Goal: Information Seeking & Learning: Learn about a topic

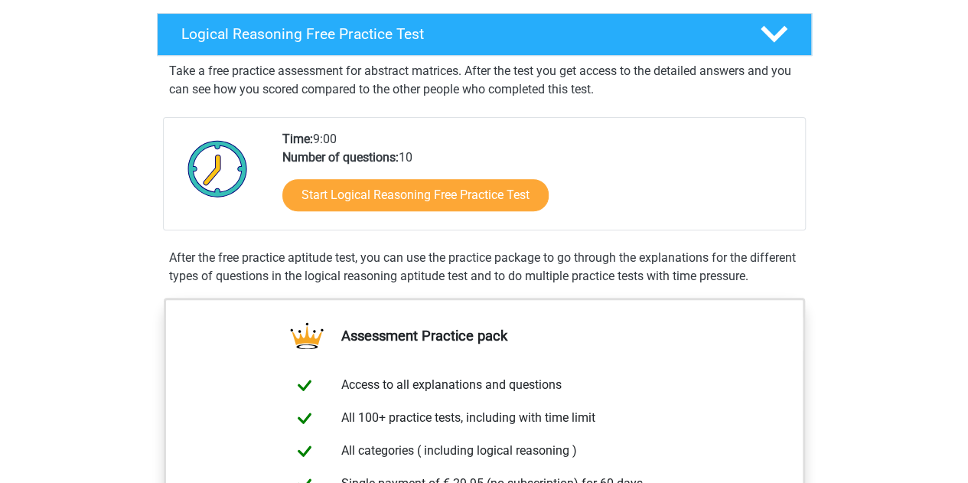
scroll to position [243, 0]
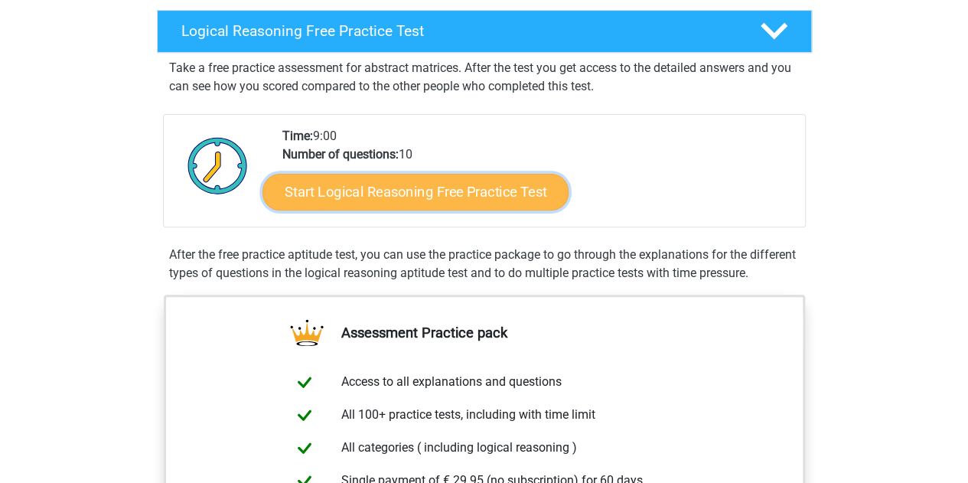
click at [504, 197] on link "Start Logical Reasoning Free Practice Test" at bounding box center [416, 191] width 306 height 37
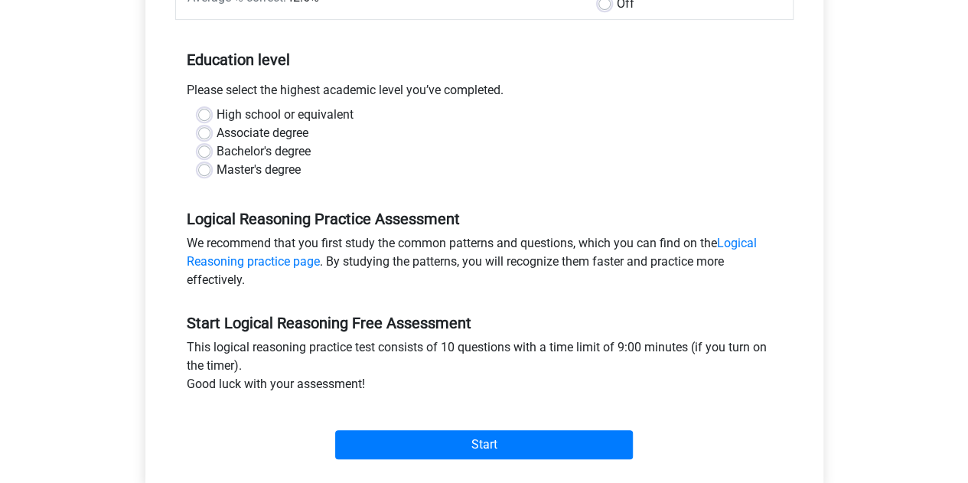
scroll to position [194, 0]
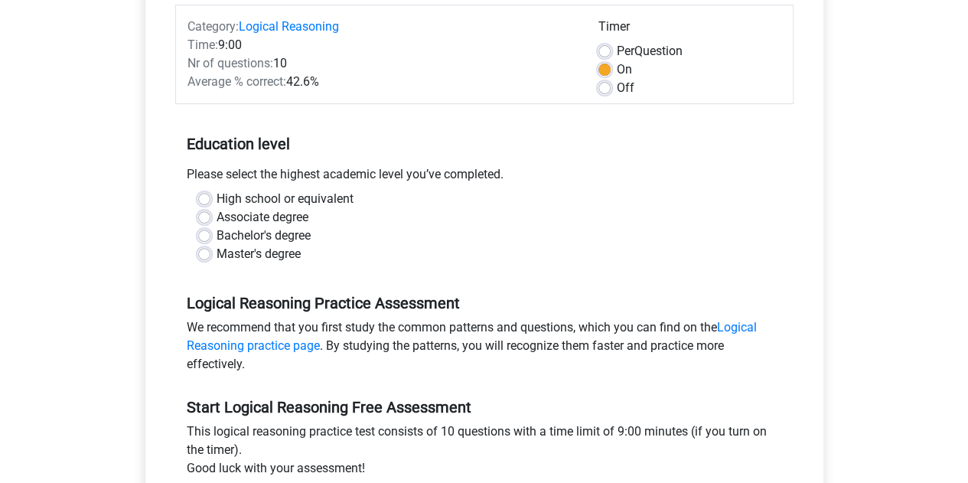
click at [276, 249] on label "Master's degree" at bounding box center [259, 254] width 84 height 18
click at [210, 249] on input "Master's degree" at bounding box center [204, 252] width 12 height 15
radio input "true"
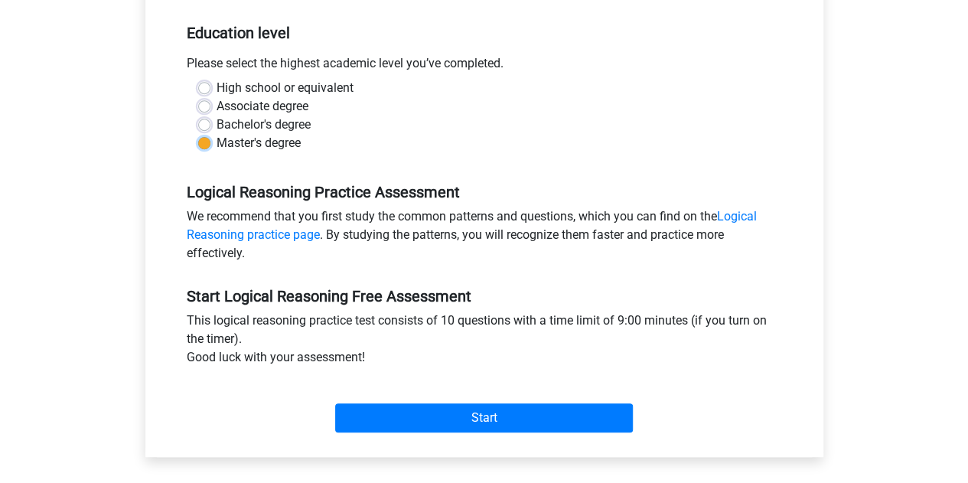
scroll to position [306, 0]
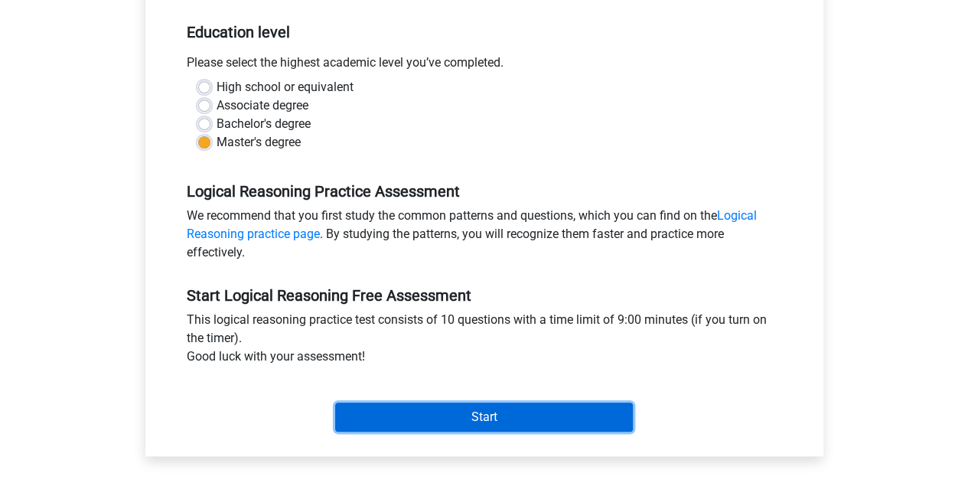
click at [490, 416] on input "Start" at bounding box center [484, 417] width 298 height 29
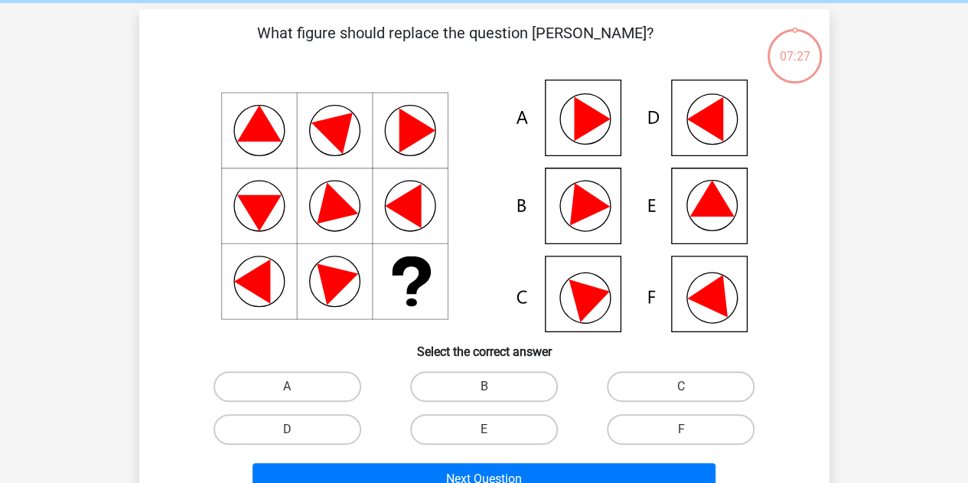
scroll to position [64, 0]
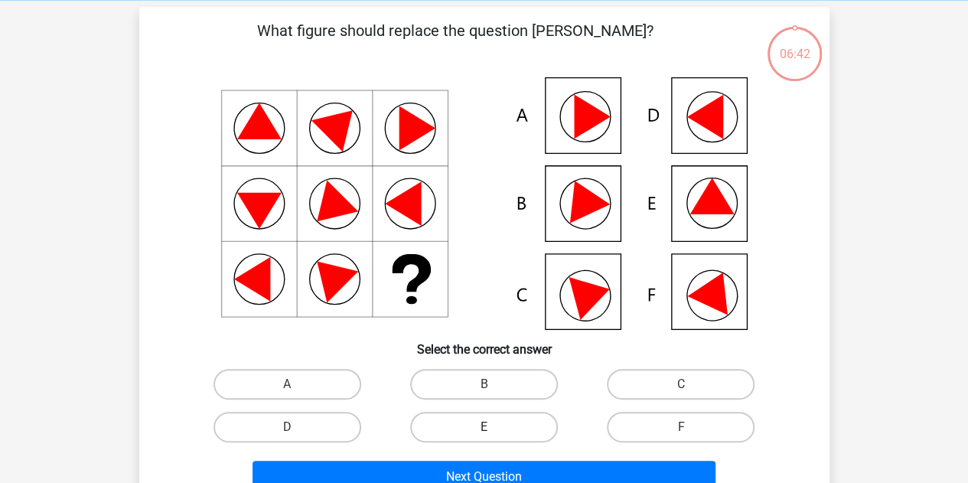
click at [535, 424] on label "E" at bounding box center [484, 427] width 148 height 31
click at [494, 427] on input "E" at bounding box center [489, 432] width 10 height 10
radio input "true"
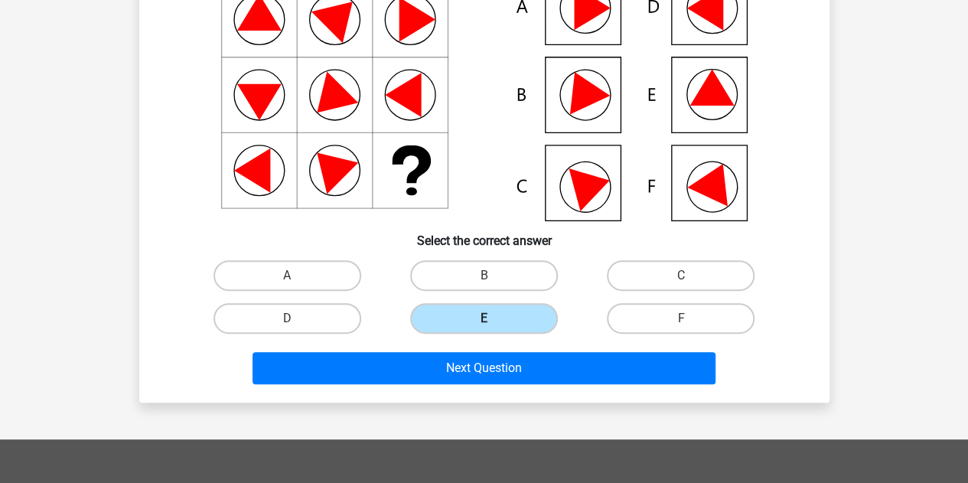
scroll to position [181, 0]
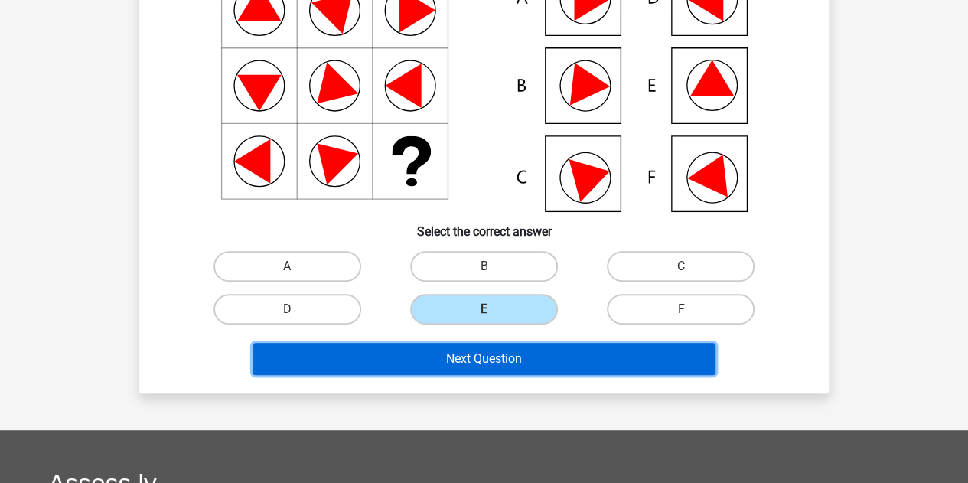
click at [536, 357] on button "Next Question" at bounding box center [484, 359] width 463 height 32
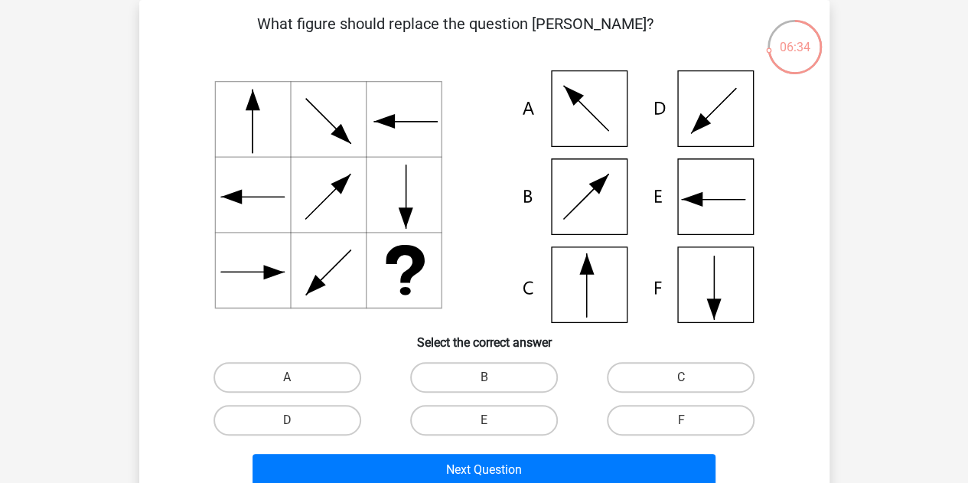
scroll to position [73, 0]
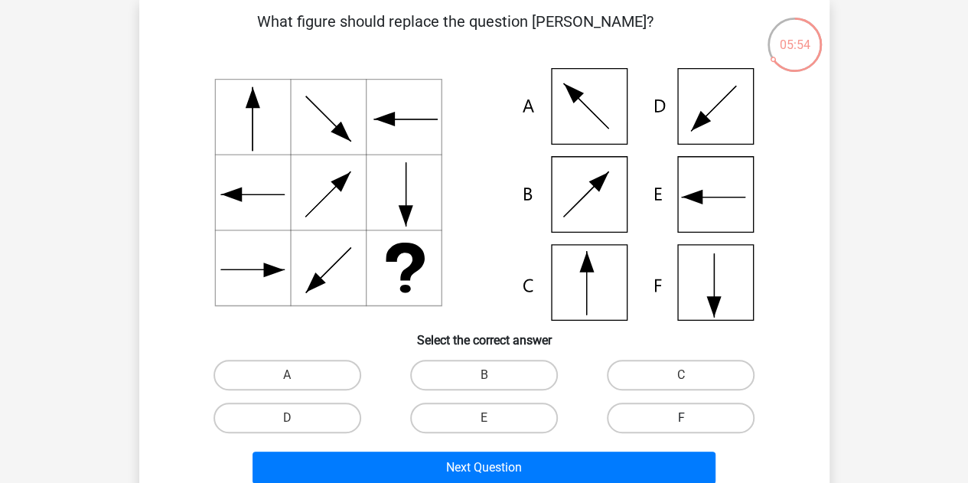
click at [699, 416] on label "F" at bounding box center [681, 418] width 148 height 31
click at [691, 418] on input "F" at bounding box center [686, 423] width 10 height 10
radio input "true"
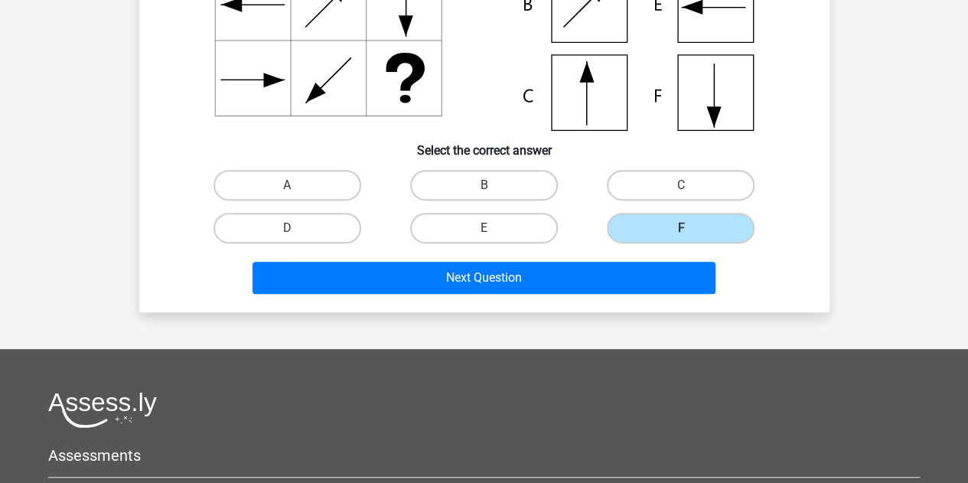
scroll to position [264, 0]
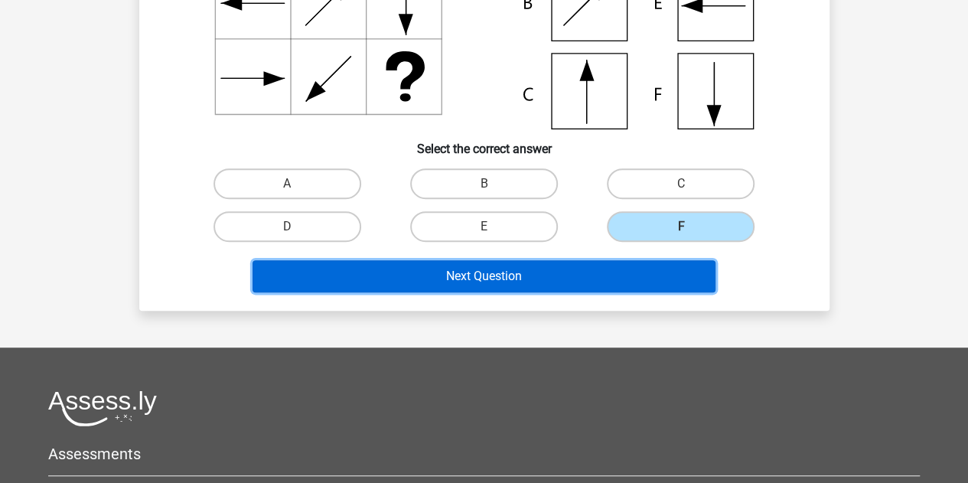
click at [612, 275] on button "Next Question" at bounding box center [484, 276] width 463 height 32
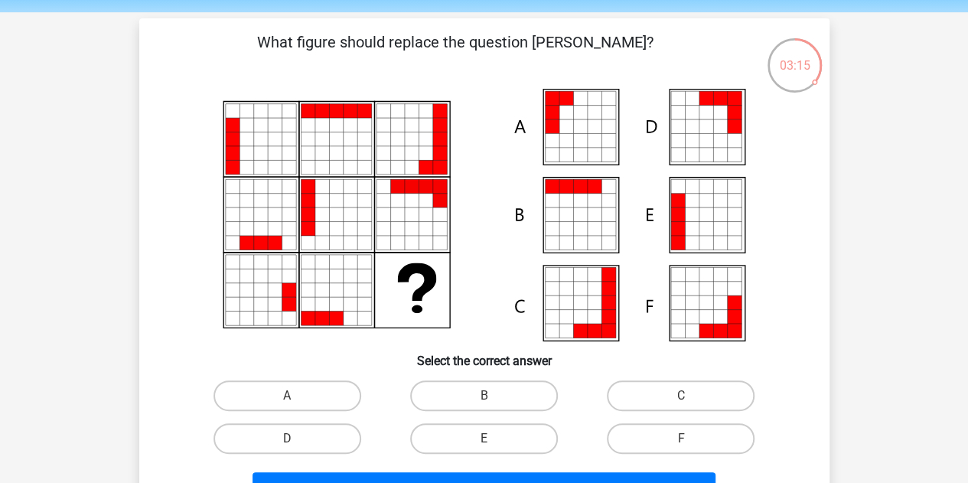
scroll to position [71, 0]
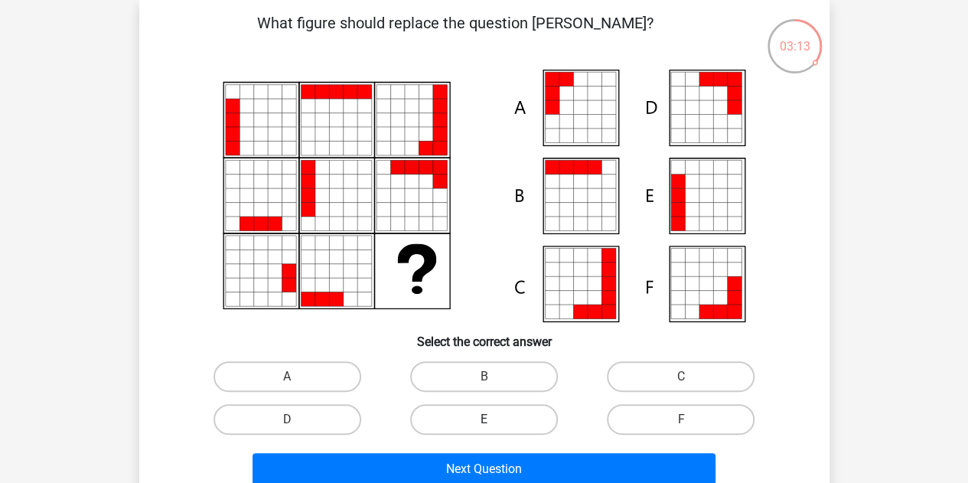
click at [517, 431] on label "E" at bounding box center [484, 419] width 148 height 31
click at [494, 429] on input "E" at bounding box center [489, 424] width 10 height 10
radio input "true"
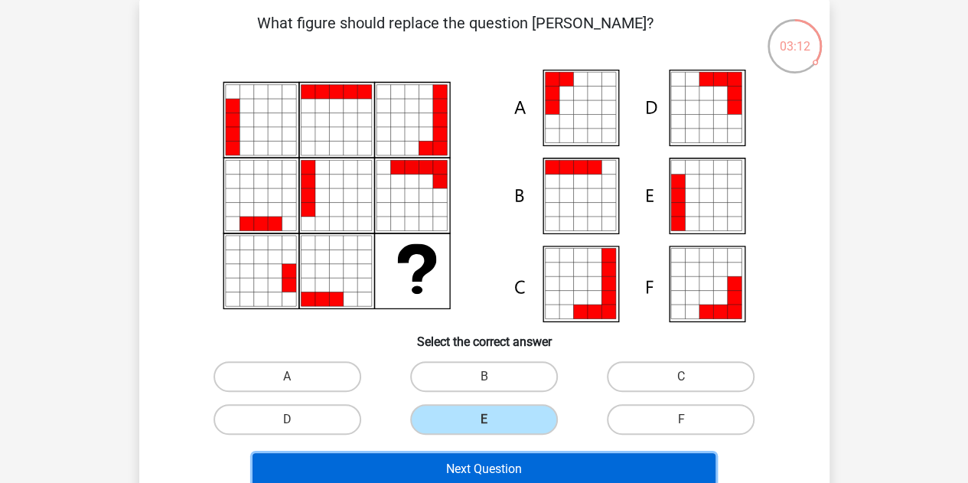
click at [515, 463] on button "Next Question" at bounding box center [484, 469] width 463 height 32
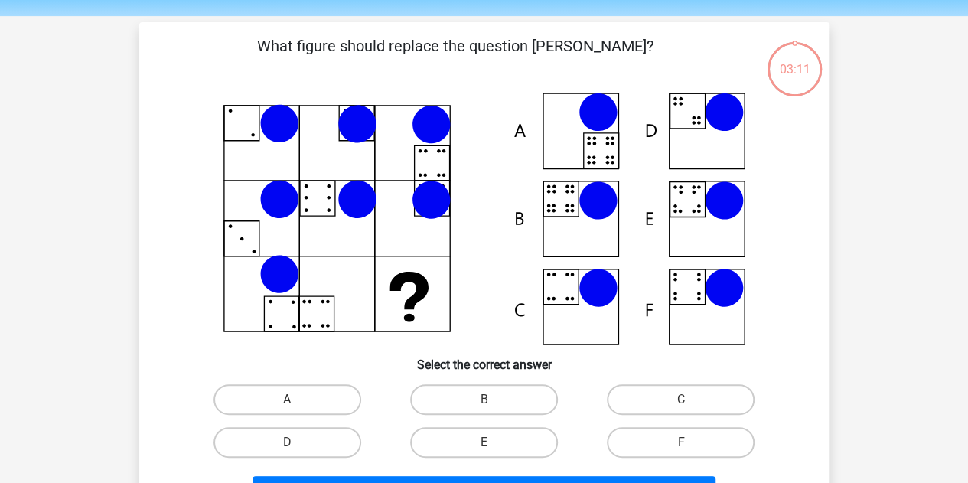
scroll to position [46, 0]
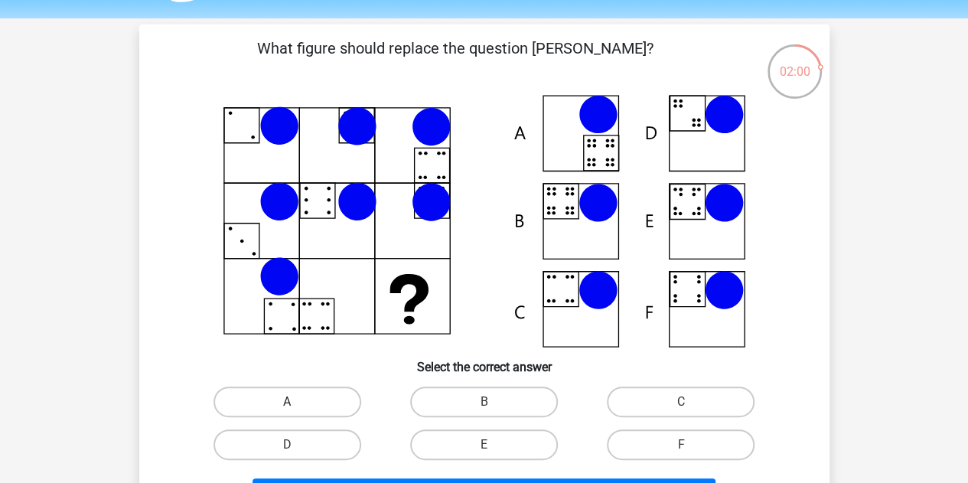
click at [308, 403] on label "A" at bounding box center [288, 402] width 148 height 31
click at [297, 403] on input "A" at bounding box center [292, 407] width 10 height 10
radio input "true"
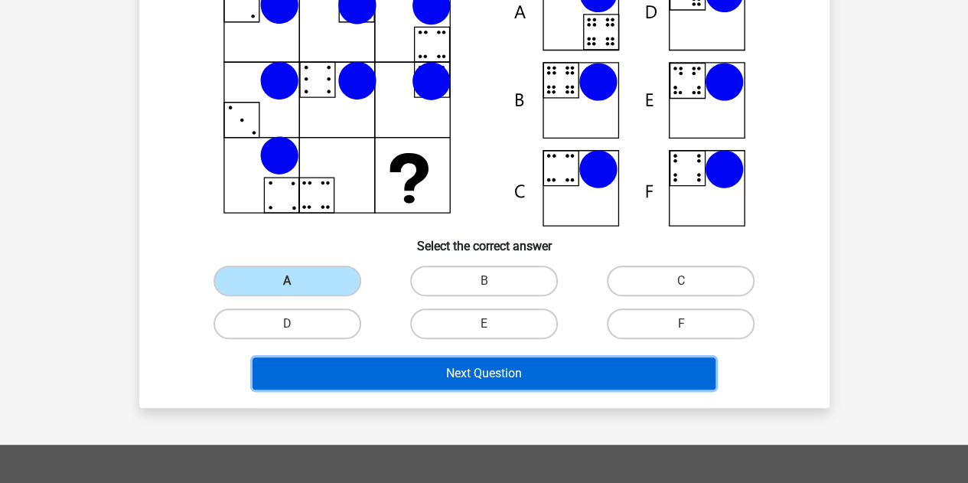
click at [366, 359] on button "Next Question" at bounding box center [484, 373] width 463 height 32
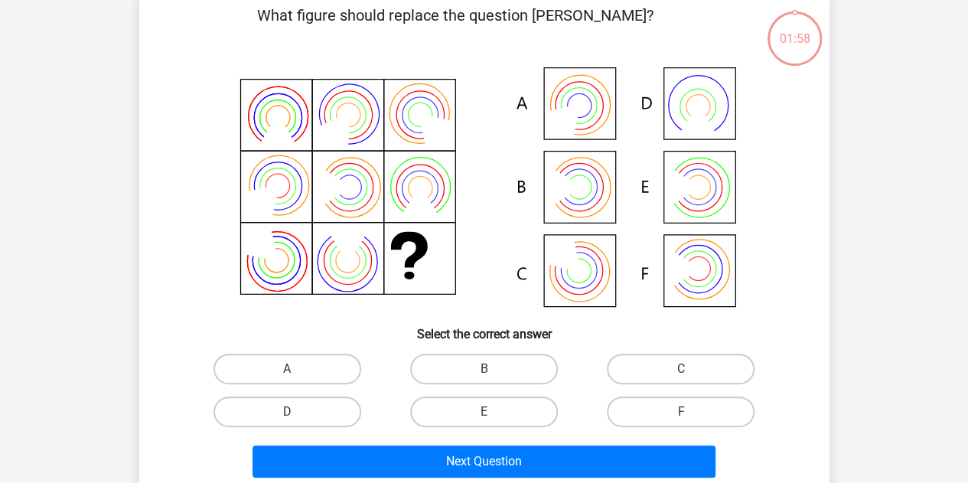
scroll to position [80, 0]
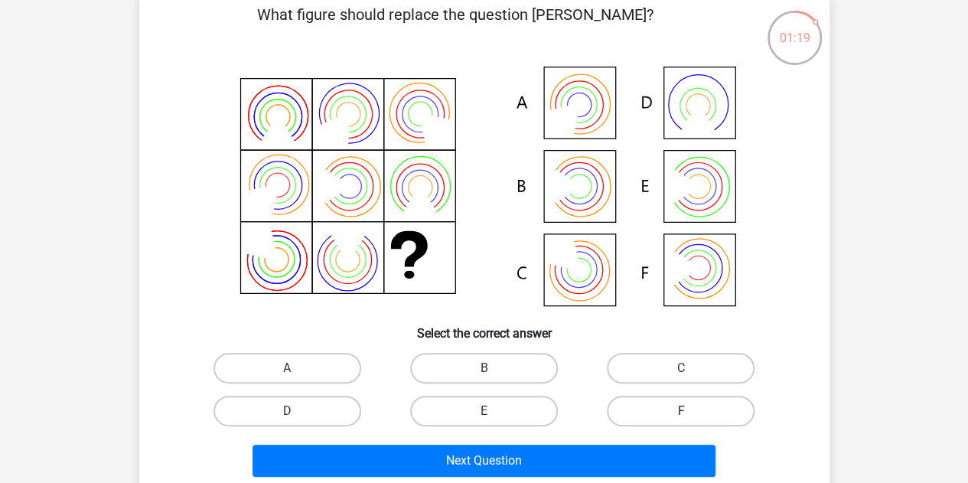
click at [631, 402] on label "F" at bounding box center [681, 411] width 148 height 31
click at [681, 411] on input "F" at bounding box center [686, 416] width 10 height 10
radio input "true"
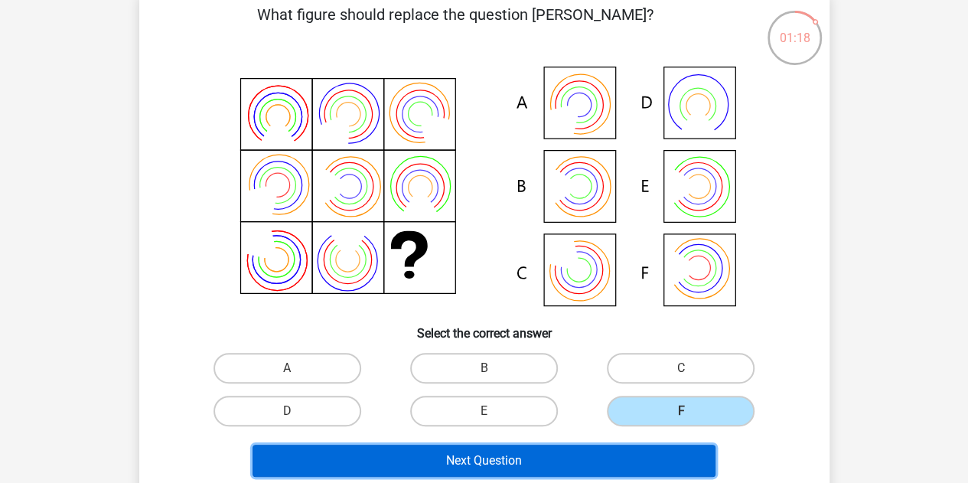
click at [585, 452] on button "Next Question" at bounding box center [484, 461] width 463 height 32
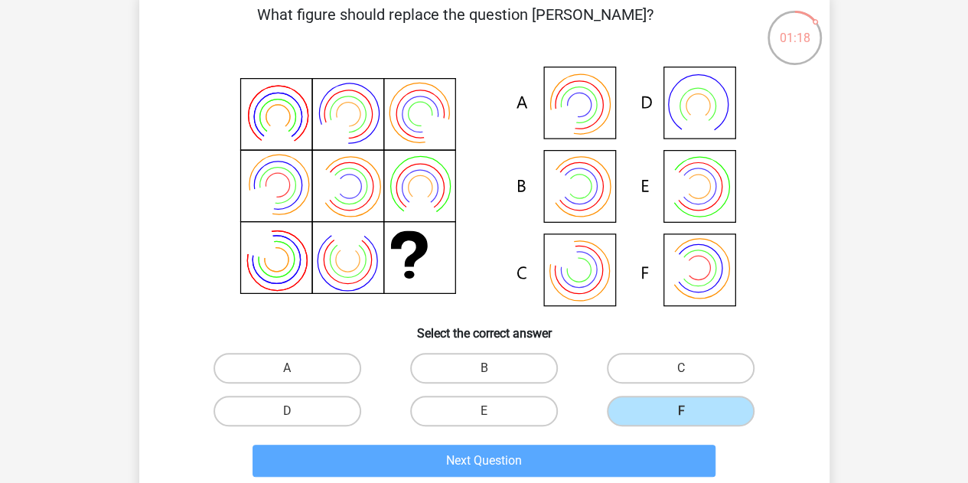
scroll to position [70, 0]
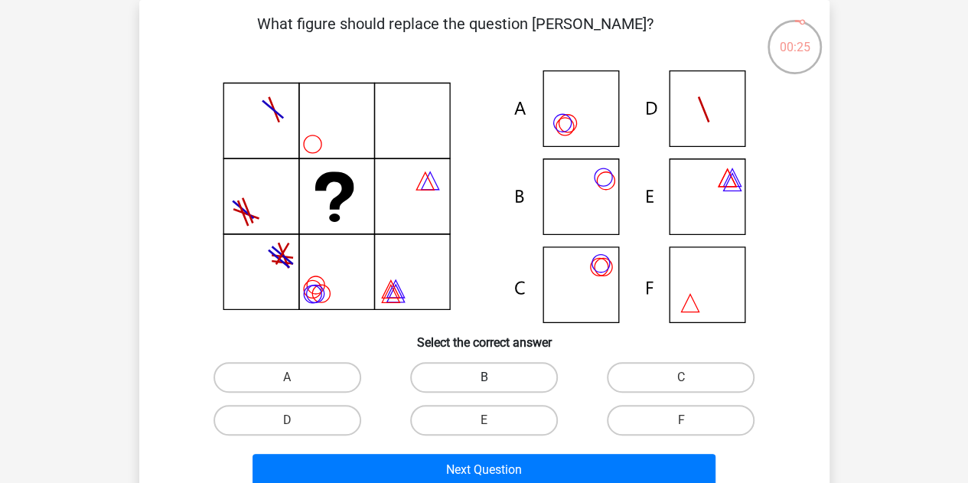
click at [510, 370] on label "B" at bounding box center [484, 377] width 148 height 31
click at [494, 377] on input "B" at bounding box center [489, 382] width 10 height 10
radio input "true"
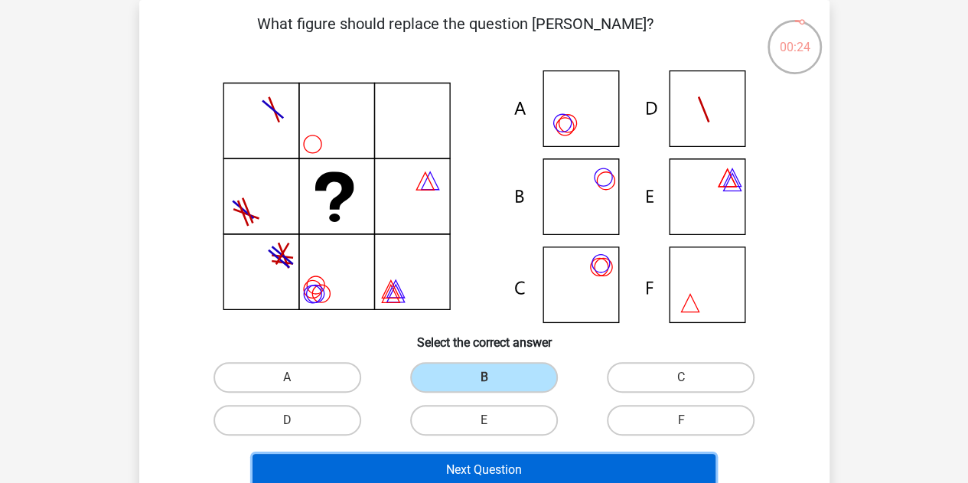
click at [497, 462] on button "Next Question" at bounding box center [484, 470] width 463 height 32
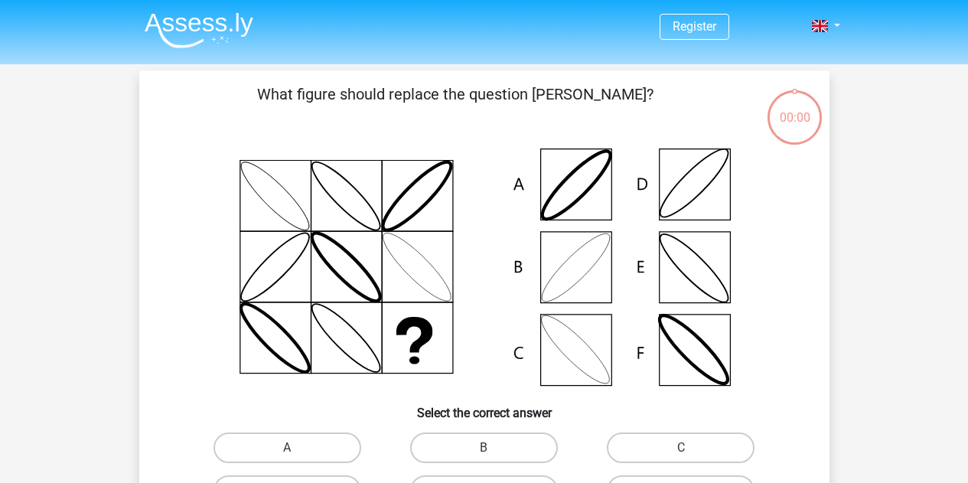
scroll to position [70, 0]
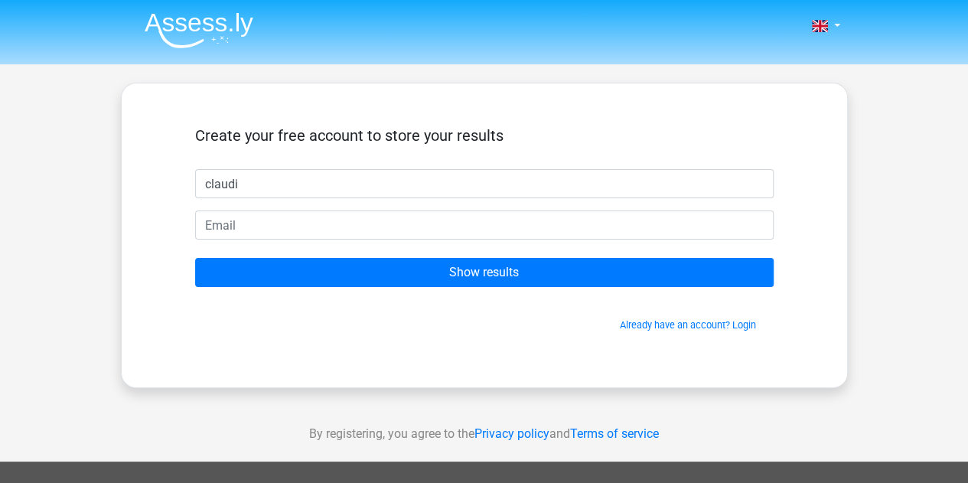
type input "claudi"
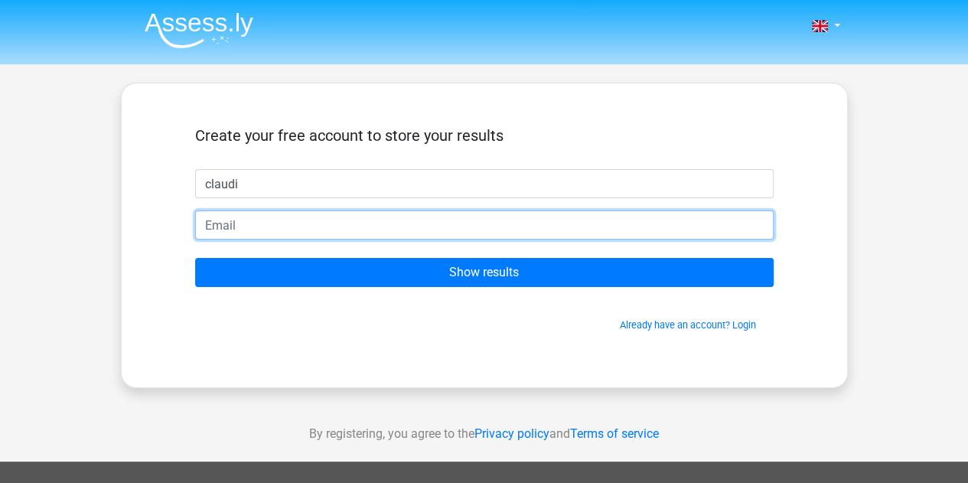
type input "l"
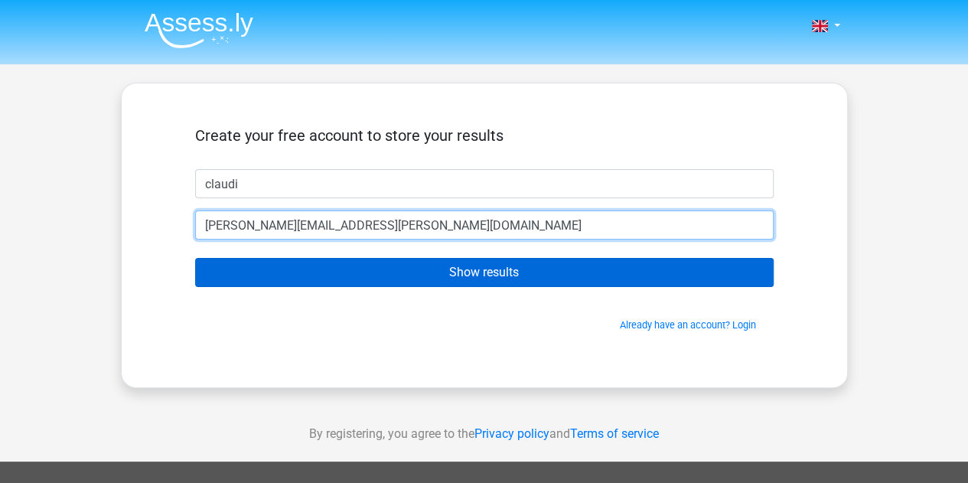
type input "claudia.sj.holm@gmail.com"
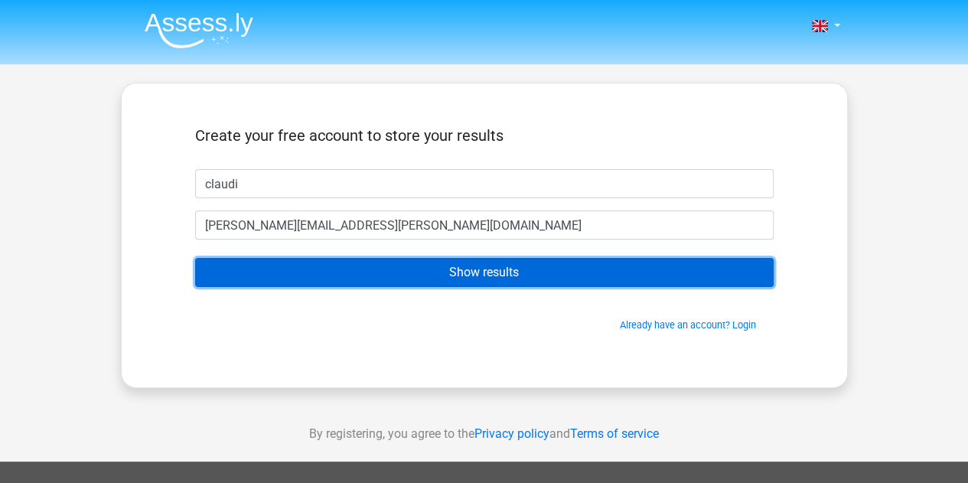
click at [595, 277] on input "Show results" at bounding box center [484, 272] width 579 height 29
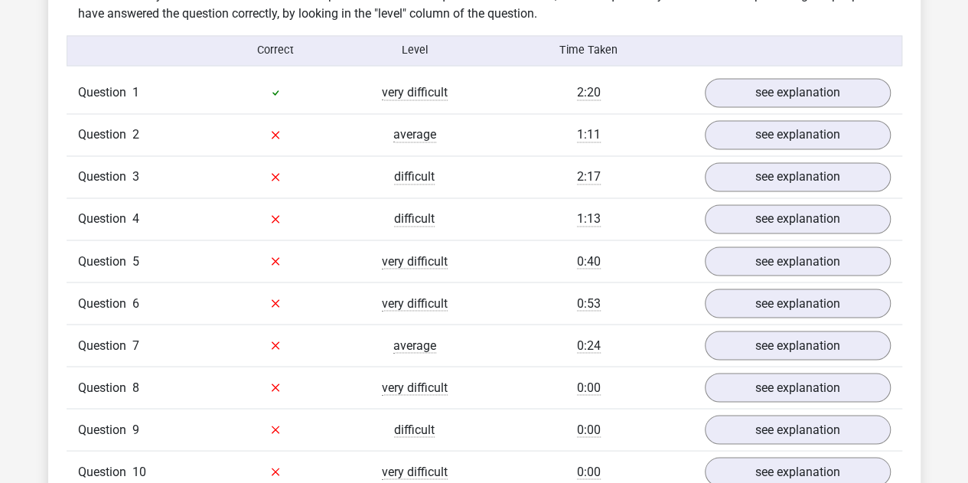
scroll to position [1216, 0]
click at [794, 142] on link "see explanation" at bounding box center [797, 134] width 214 height 34
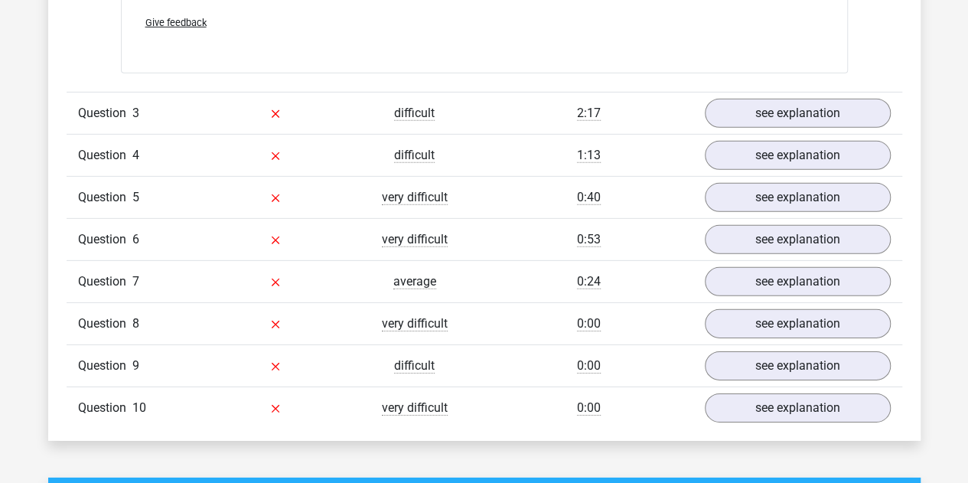
scroll to position [2198, 0]
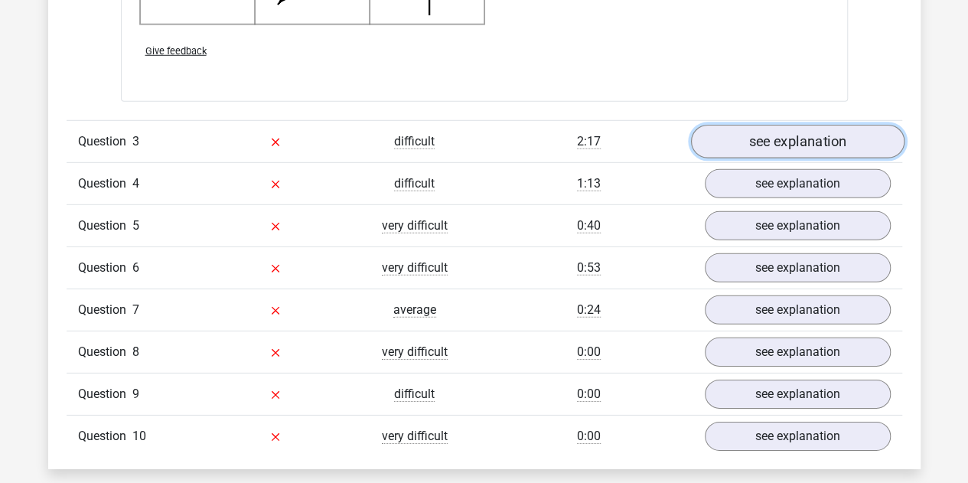
click at [857, 143] on link "see explanation" at bounding box center [797, 142] width 214 height 34
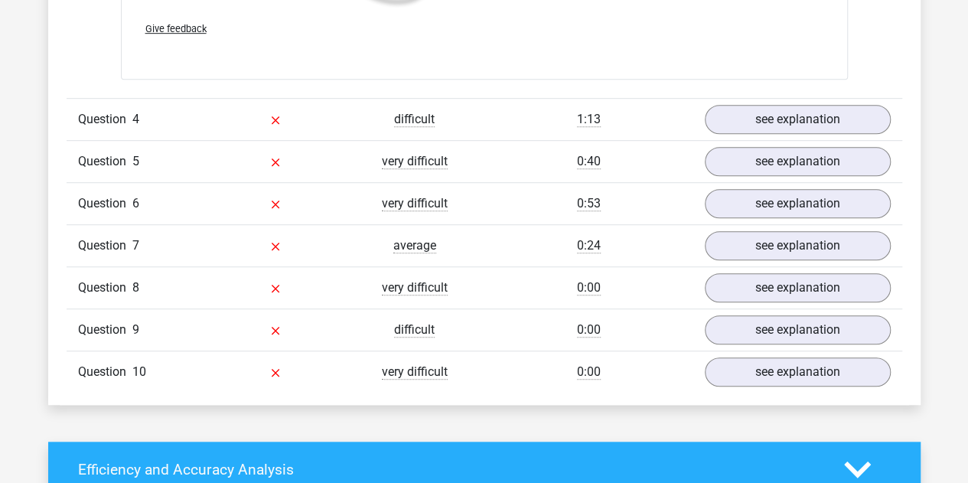
scroll to position [3337, 0]
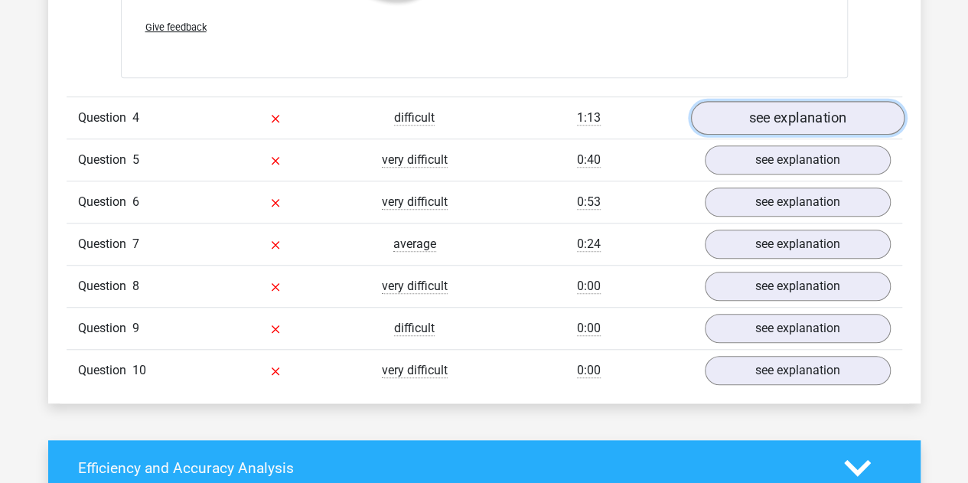
click at [738, 118] on link "see explanation" at bounding box center [797, 118] width 214 height 34
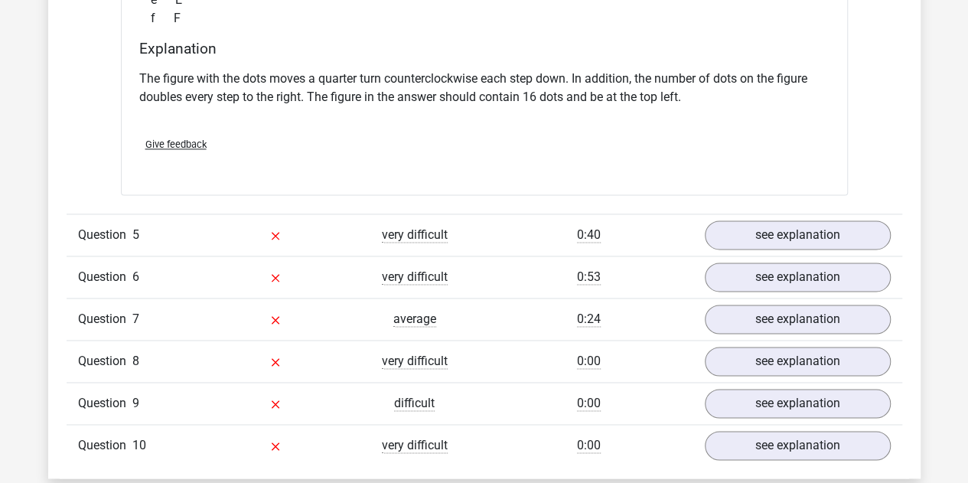
scroll to position [3880, 0]
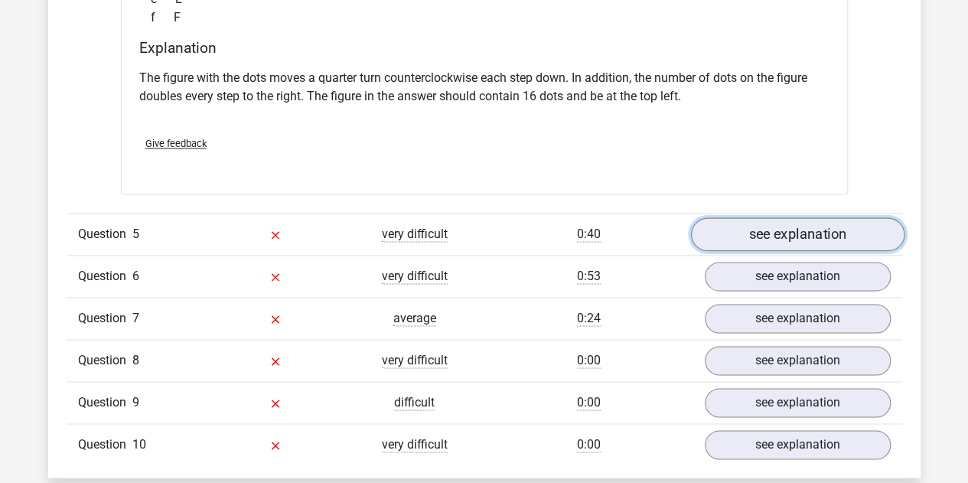
click at [770, 223] on link "see explanation" at bounding box center [797, 234] width 214 height 34
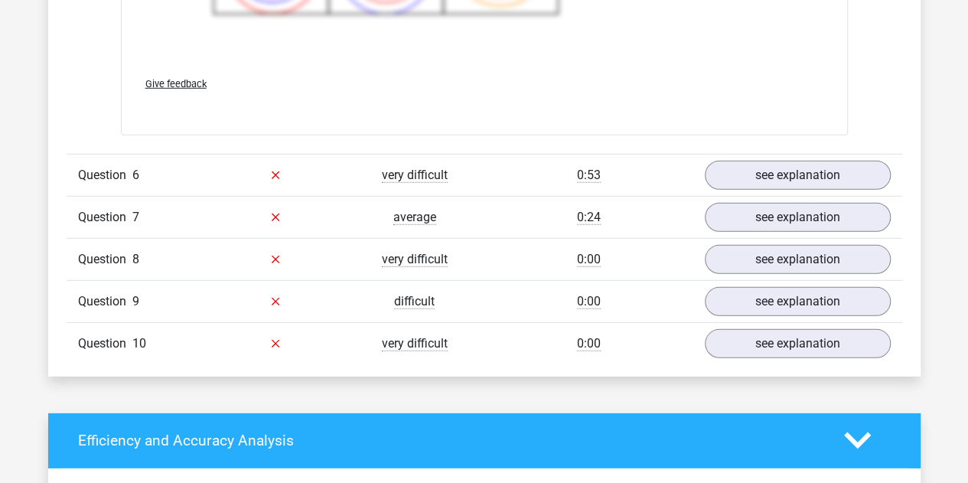
scroll to position [5011, 0]
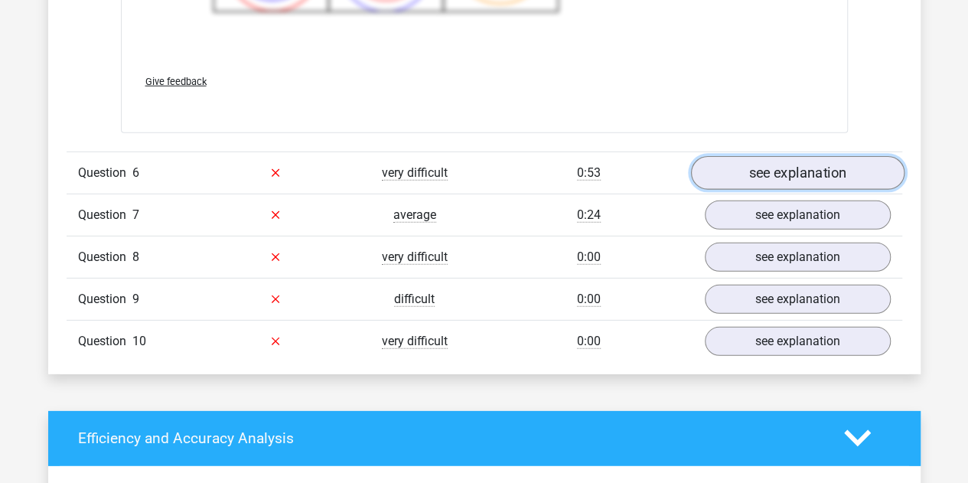
click at [791, 175] on link "see explanation" at bounding box center [797, 173] width 214 height 34
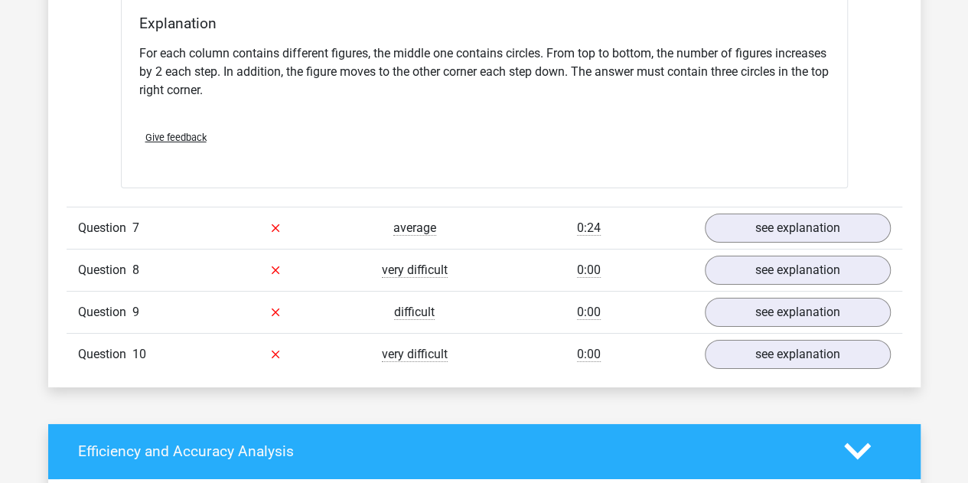
scroll to position [5634, 0]
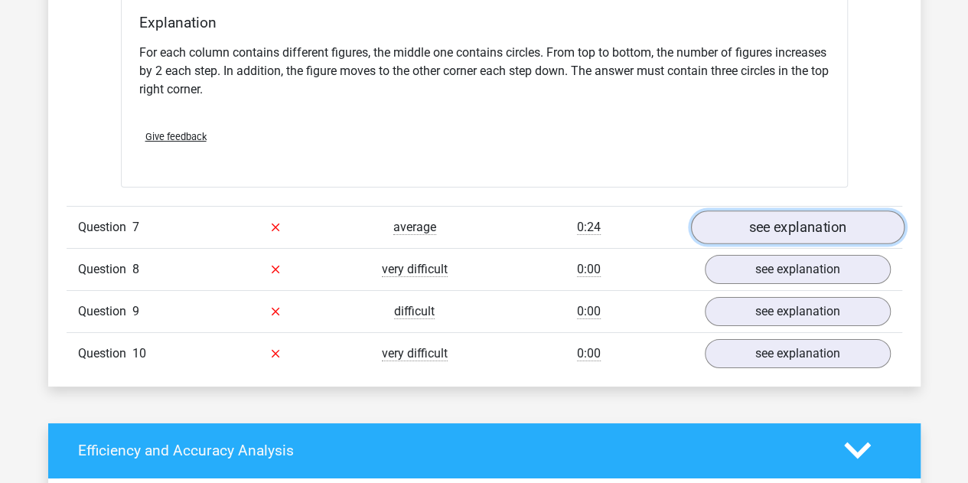
click at [759, 219] on link "see explanation" at bounding box center [797, 227] width 214 height 34
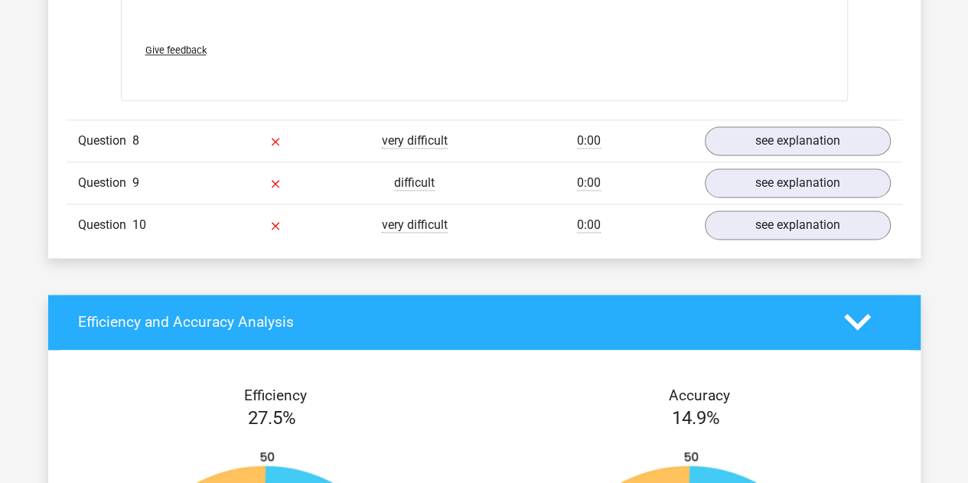
scroll to position [6796, 0]
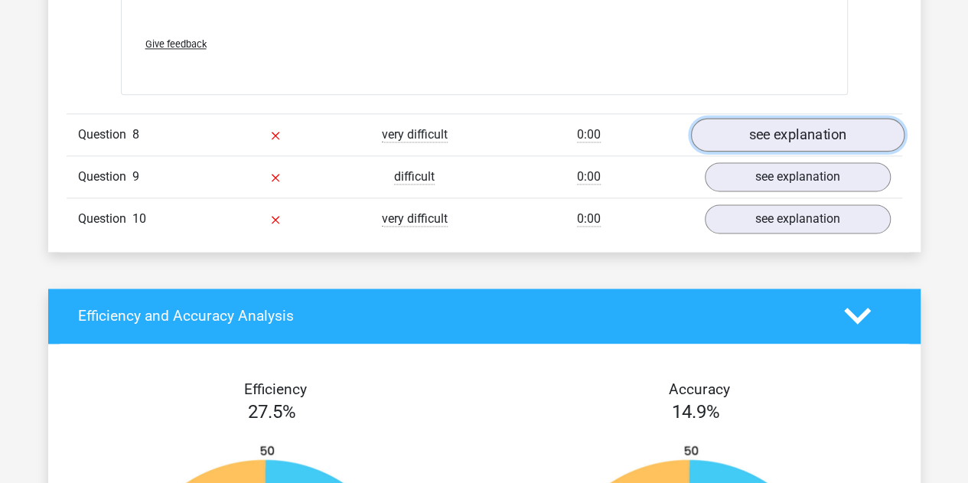
click at [805, 119] on link "see explanation" at bounding box center [797, 135] width 214 height 34
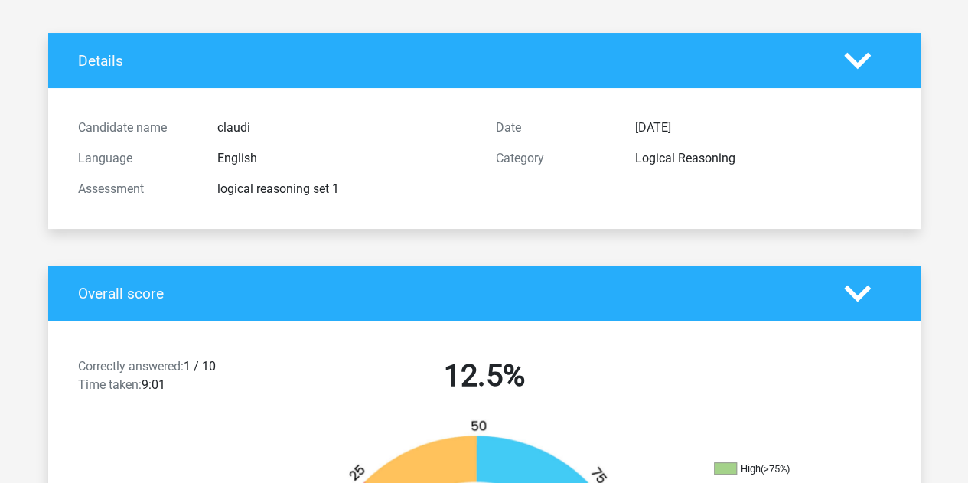
scroll to position [0, 0]
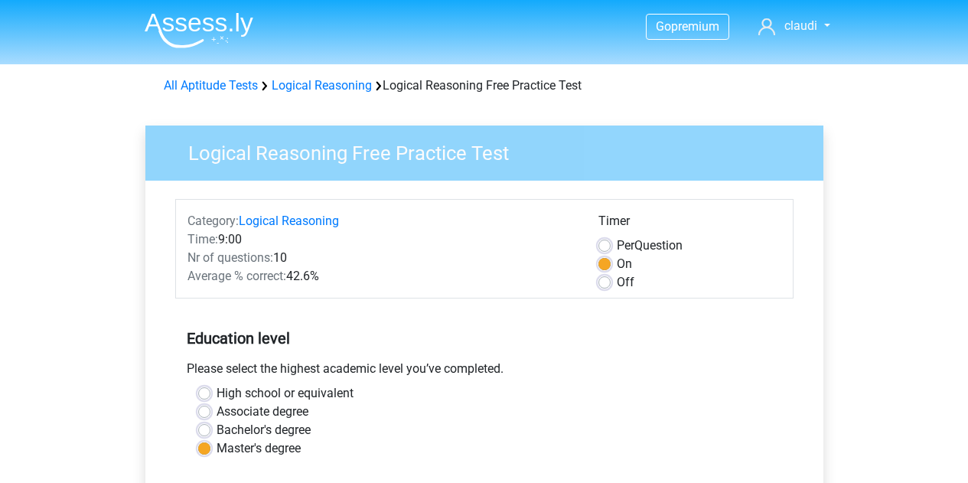
scroll to position [306, 0]
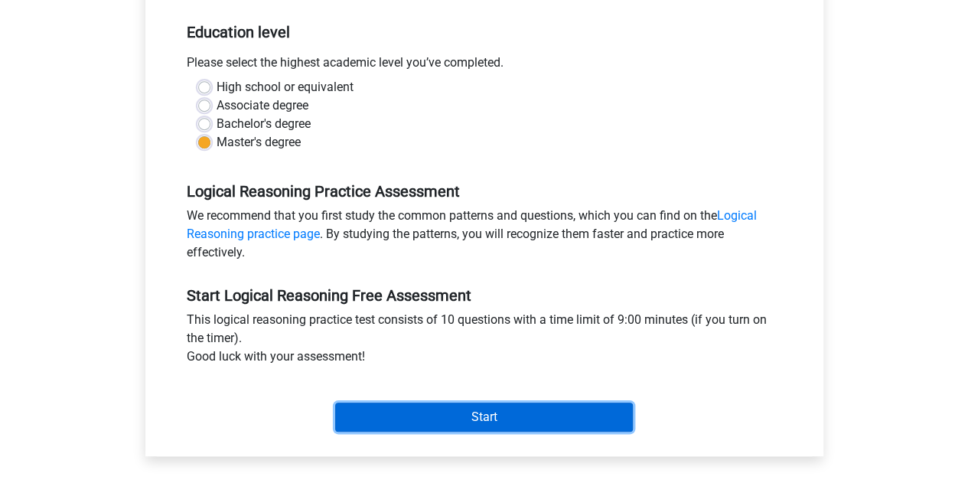
click at [407, 410] on input "Start" at bounding box center [484, 417] width 298 height 29
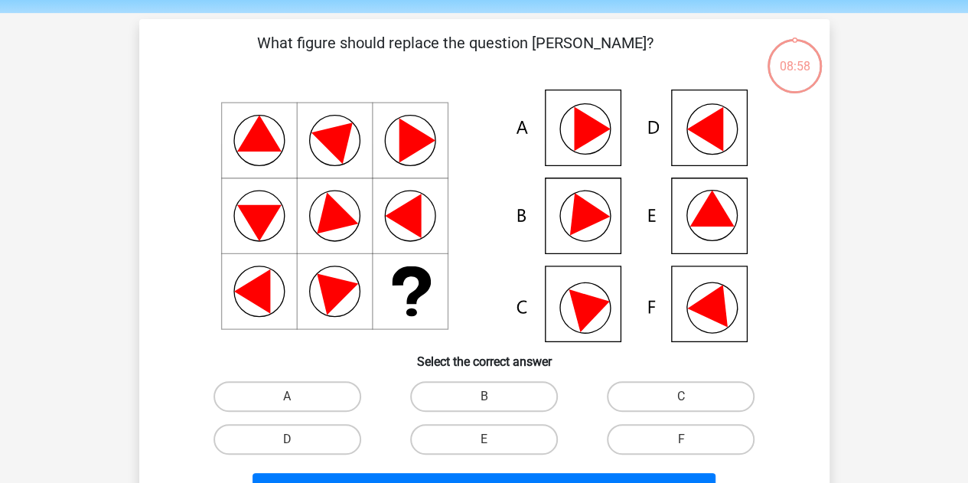
scroll to position [103, 0]
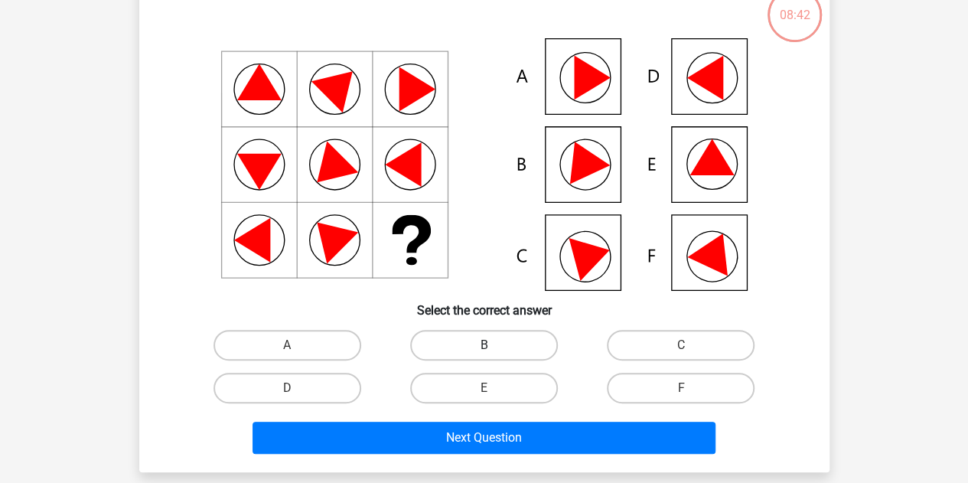
click at [507, 353] on label "B" at bounding box center [484, 345] width 148 height 31
click at [494, 353] on input "B" at bounding box center [489, 350] width 10 height 10
radio input "true"
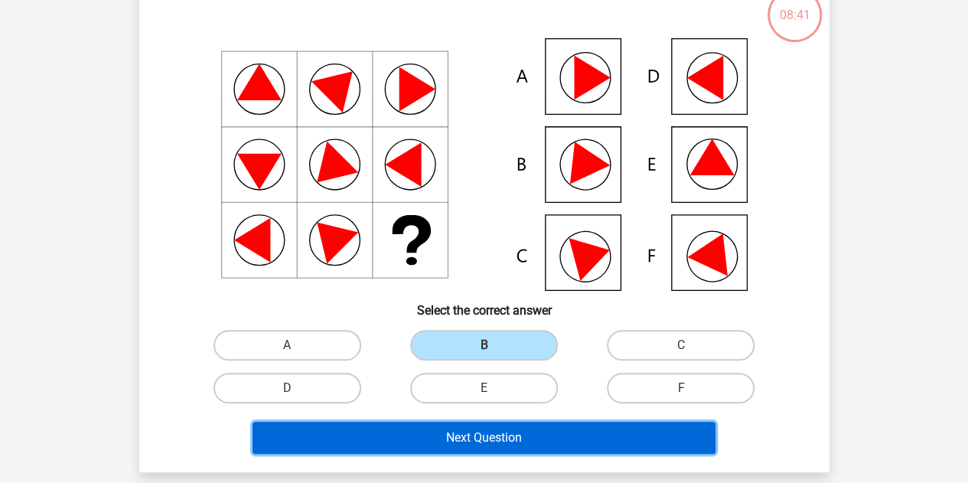
click at [502, 439] on button "Next Question" at bounding box center [484, 438] width 463 height 32
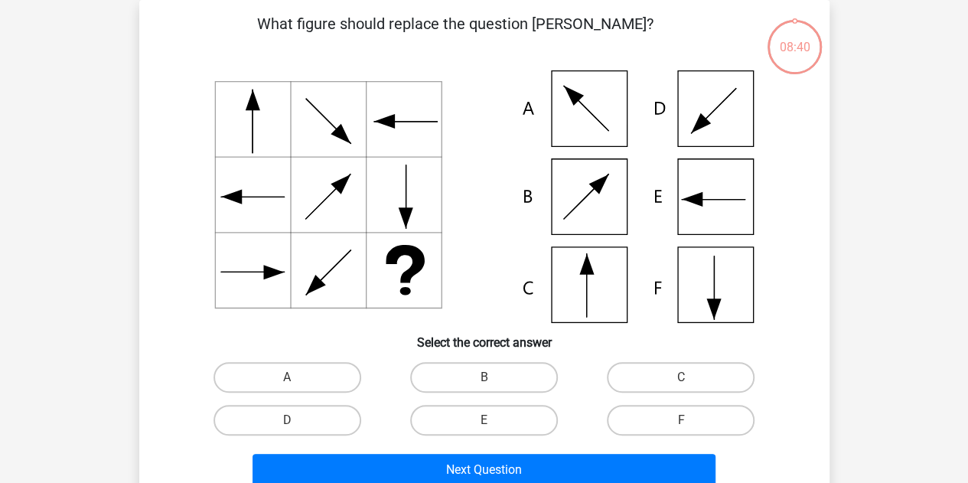
scroll to position [70, 0]
click at [640, 367] on label "C" at bounding box center [681, 377] width 148 height 31
click at [681, 377] on input "C" at bounding box center [686, 382] width 10 height 10
radio input "true"
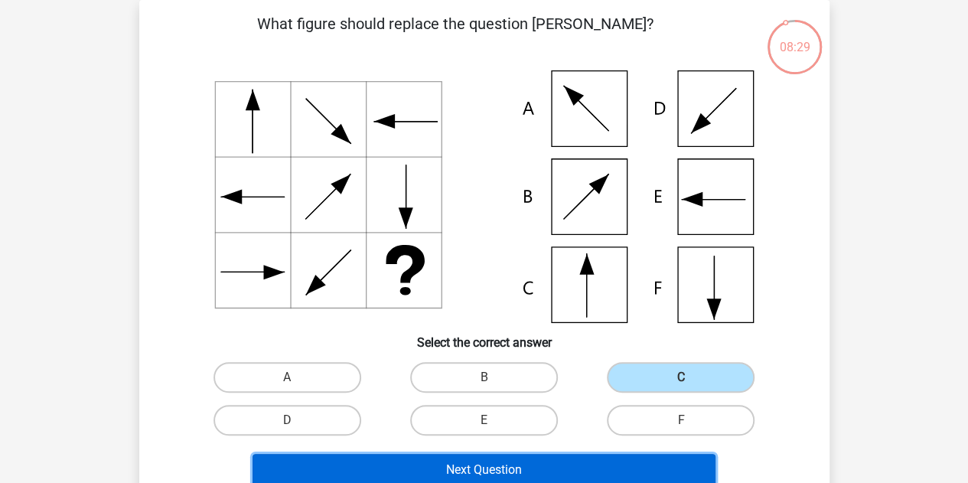
click at [544, 468] on button "Next Question" at bounding box center [484, 470] width 463 height 32
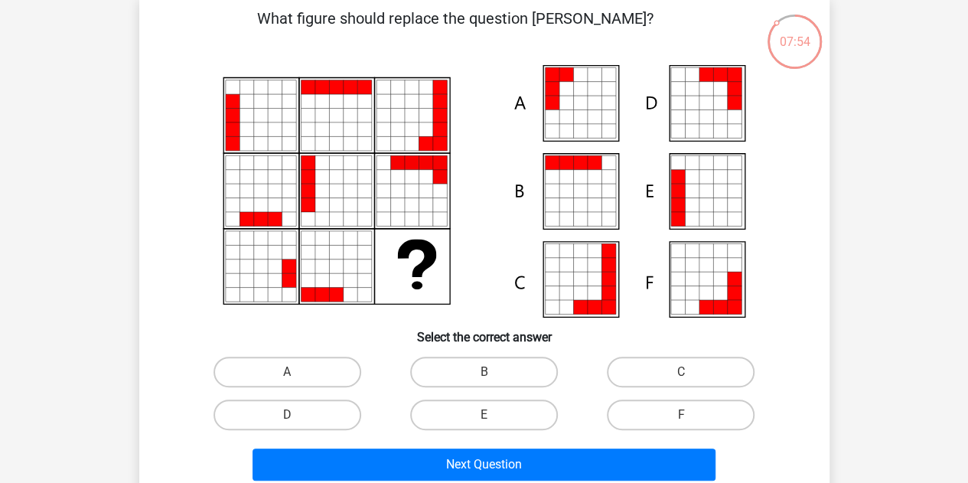
scroll to position [77, 0]
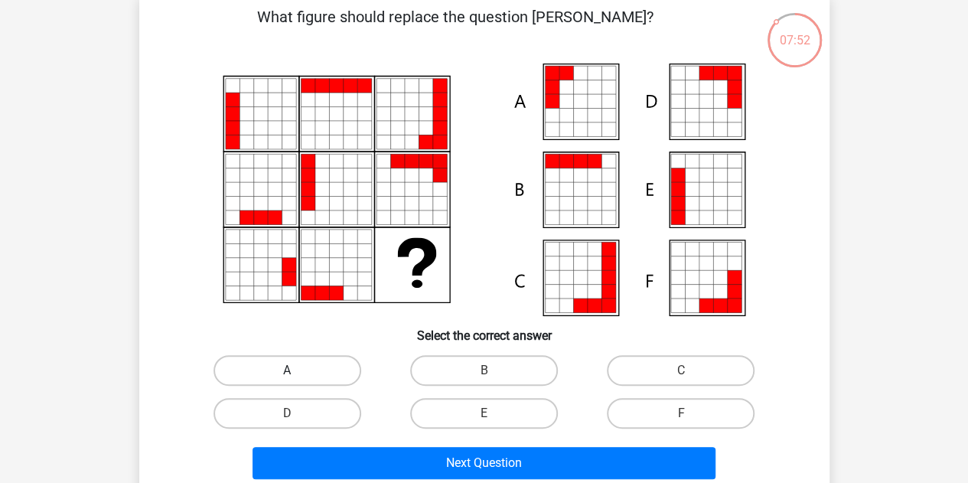
click at [314, 370] on label "A" at bounding box center [288, 370] width 148 height 31
click at [297, 370] on input "A" at bounding box center [292, 375] width 10 height 10
radio input "true"
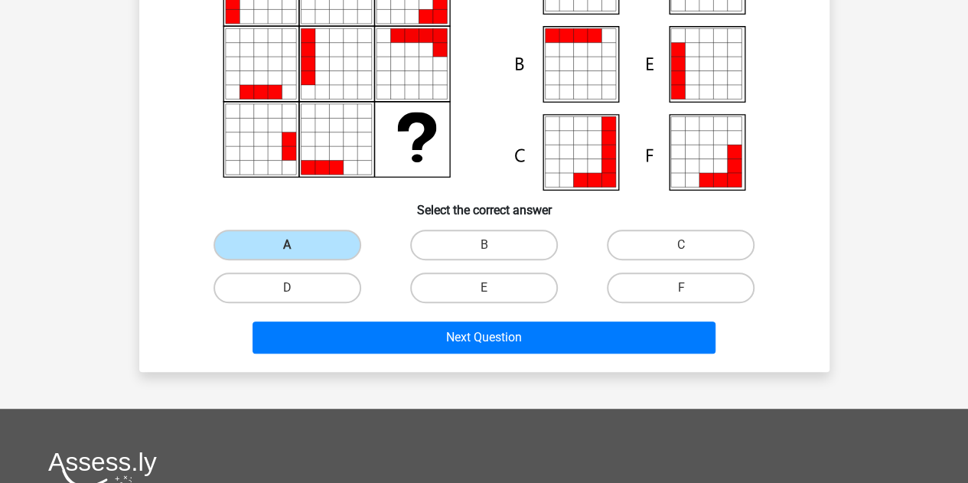
scroll to position [209, 0]
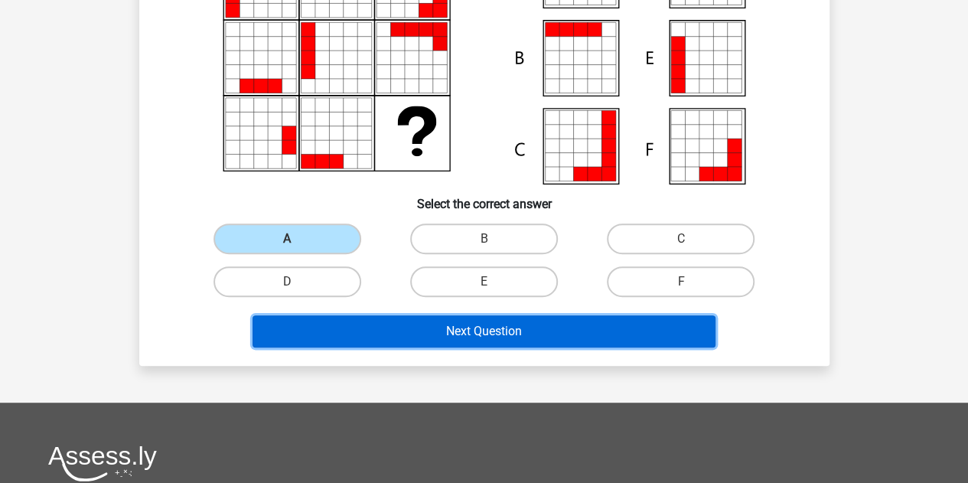
click at [453, 345] on button "Next Question" at bounding box center [484, 331] width 463 height 32
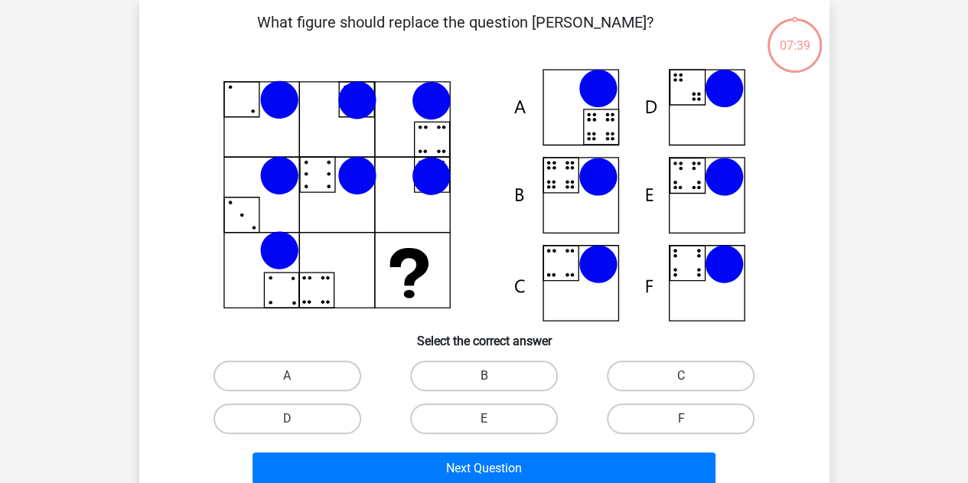
scroll to position [70, 0]
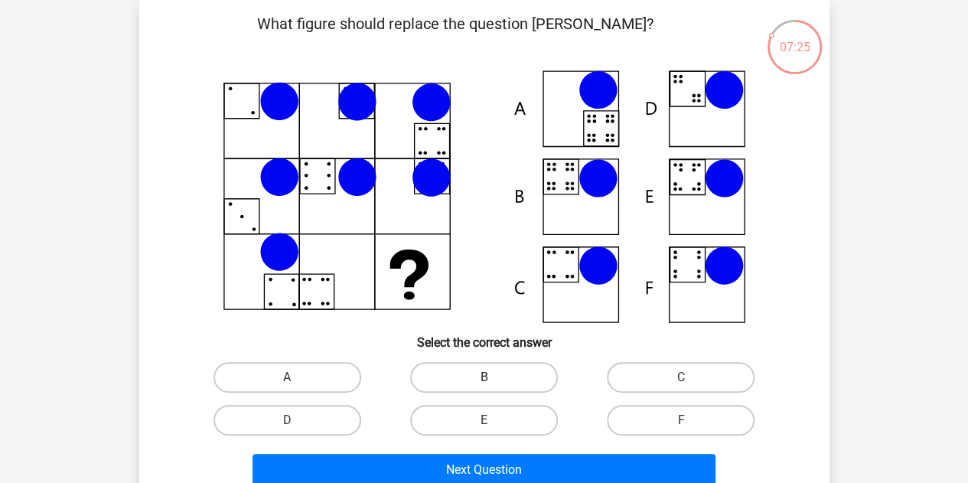
click at [473, 384] on label "B" at bounding box center [484, 377] width 148 height 31
click at [484, 384] on input "B" at bounding box center [489, 382] width 10 height 10
radio input "true"
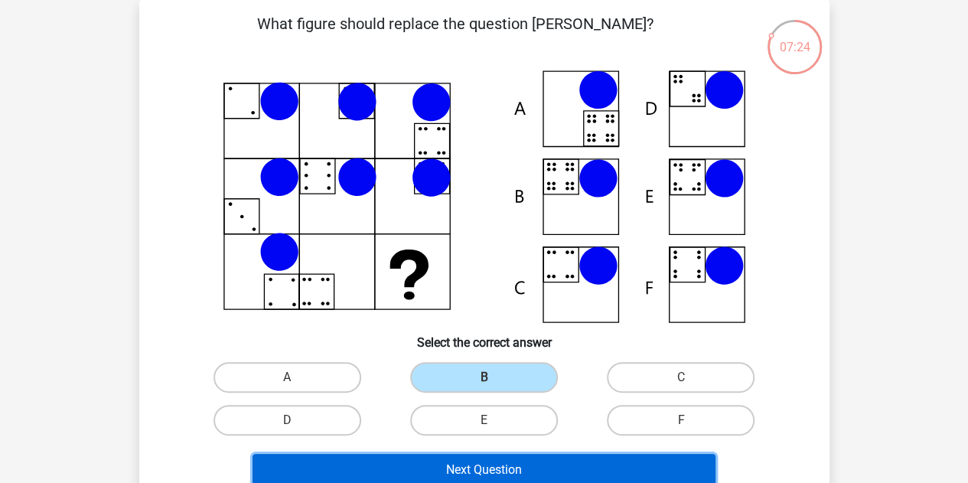
click at [469, 465] on button "Next Question" at bounding box center [484, 470] width 463 height 32
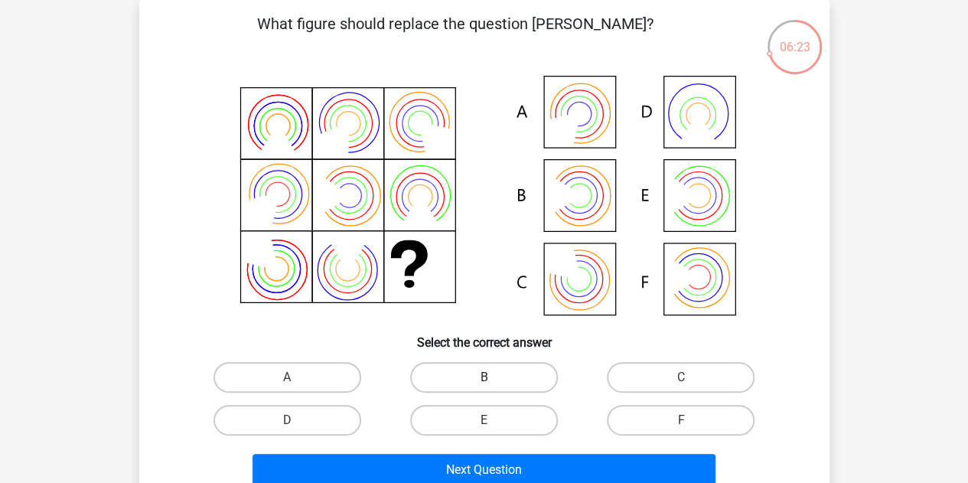
click at [491, 370] on label "B" at bounding box center [484, 377] width 148 height 31
click at [491, 377] on input "B" at bounding box center [489, 382] width 10 height 10
radio input "true"
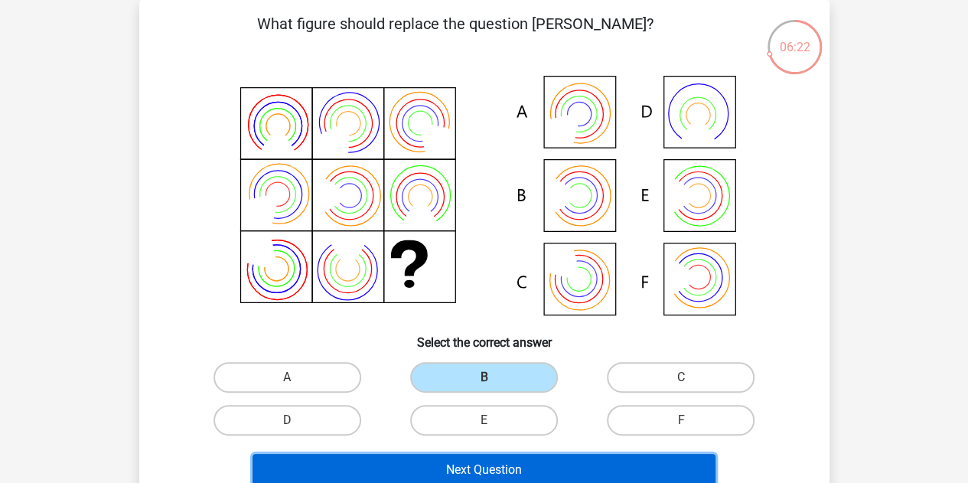
click at [424, 457] on button "Next Question" at bounding box center [484, 470] width 463 height 32
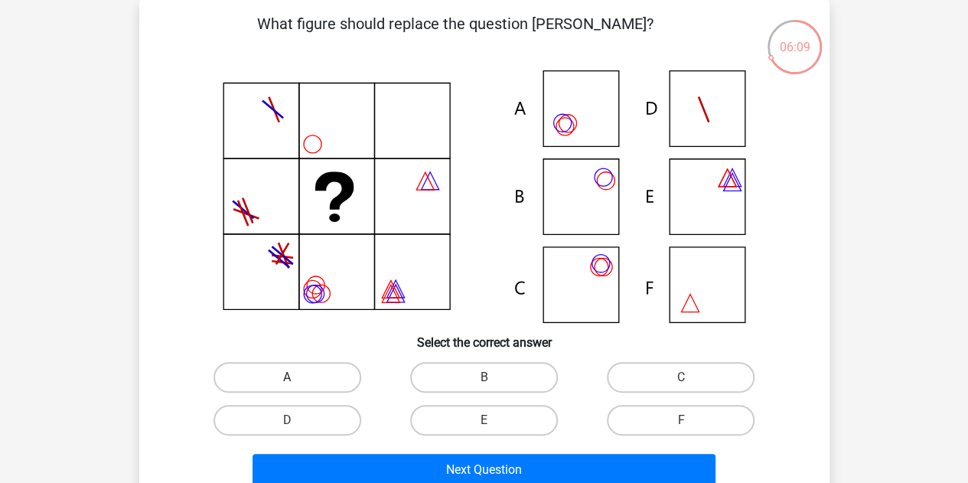
click at [341, 380] on label "A" at bounding box center [288, 377] width 148 height 31
click at [297, 380] on input "A" at bounding box center [292, 382] width 10 height 10
radio input "true"
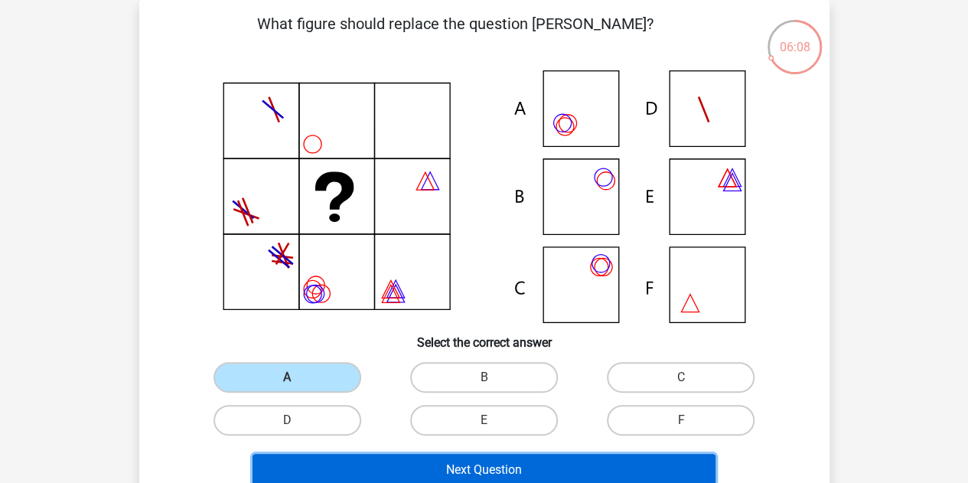
click at [413, 464] on button "Next Question" at bounding box center [484, 470] width 463 height 32
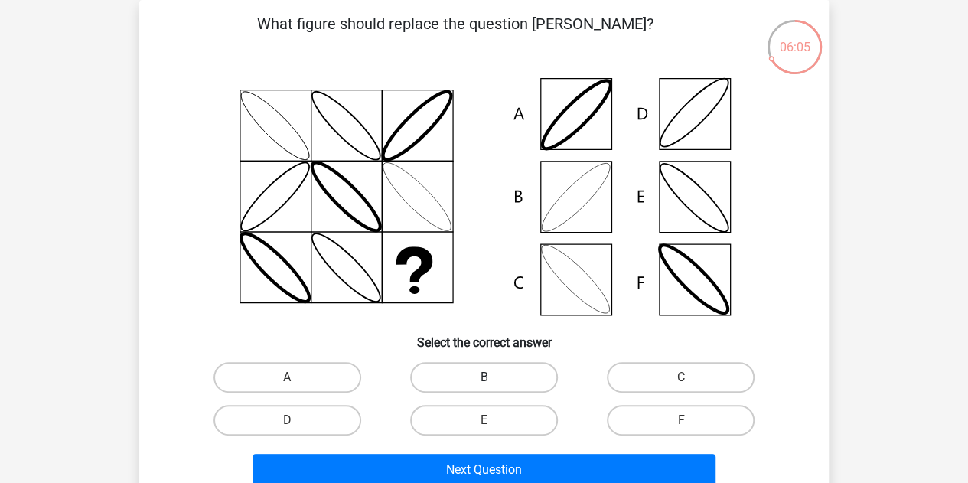
click at [474, 388] on label "B" at bounding box center [484, 377] width 148 height 31
click at [484, 387] on input "B" at bounding box center [489, 382] width 10 height 10
radio input "true"
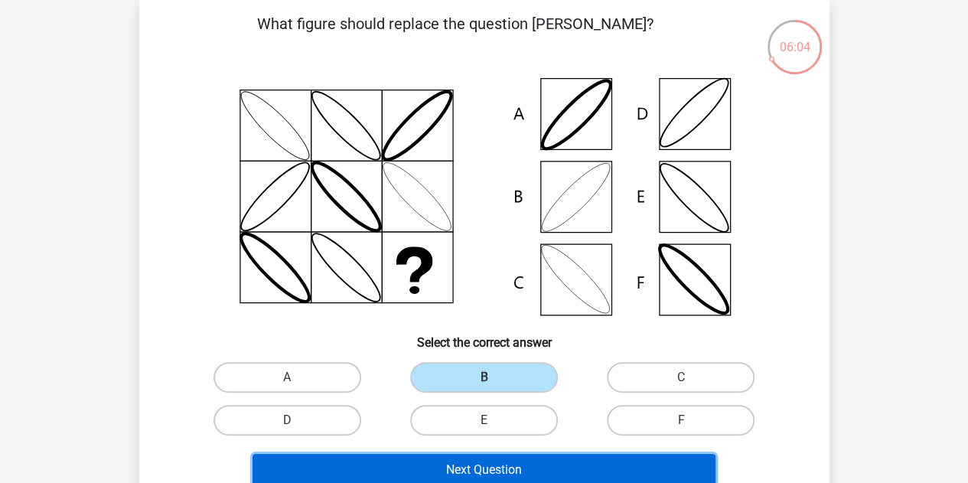
click at [445, 467] on button "Next Question" at bounding box center [484, 470] width 463 height 32
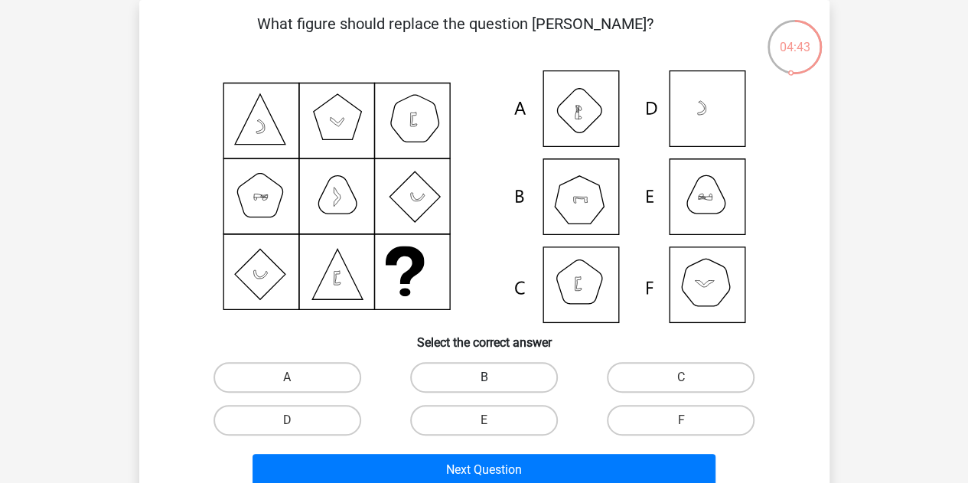
click at [494, 380] on label "B" at bounding box center [484, 377] width 148 height 31
click at [494, 380] on input "B" at bounding box center [489, 382] width 10 height 10
radio input "true"
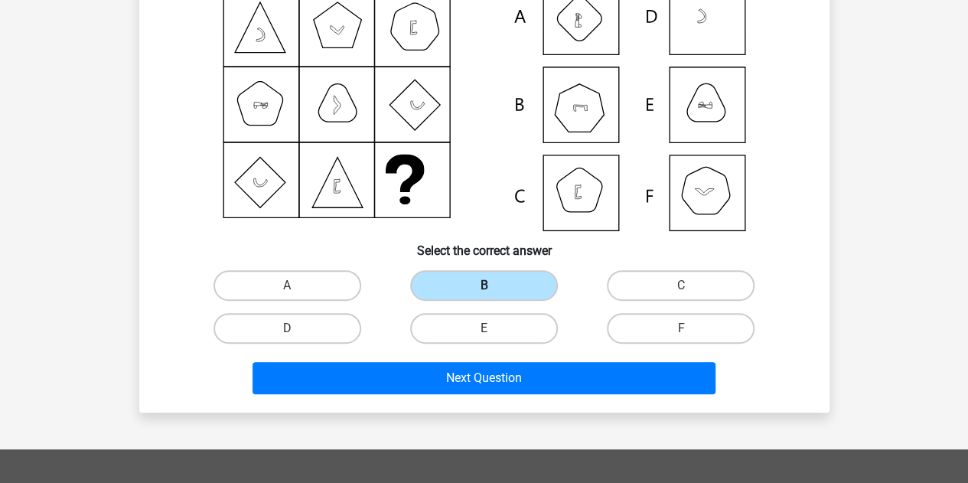
scroll to position [165, 0]
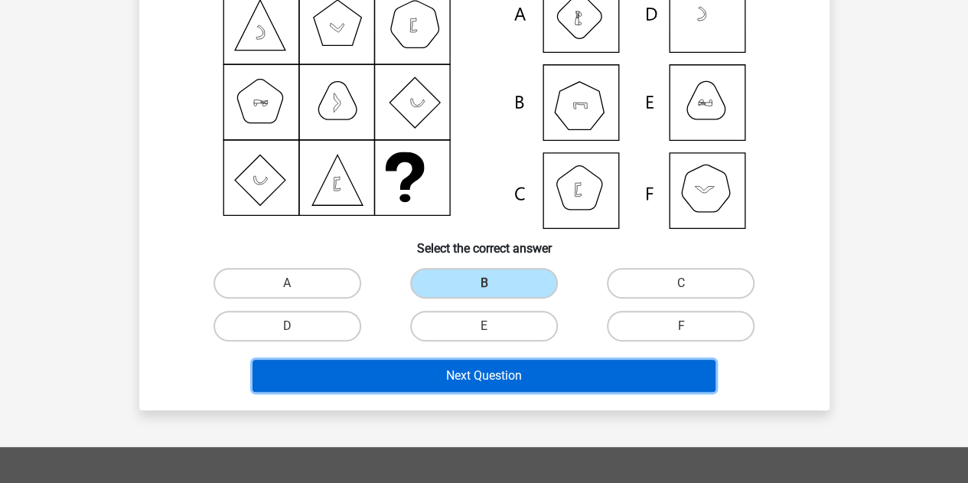
click at [487, 380] on button "Next Question" at bounding box center [484, 376] width 463 height 32
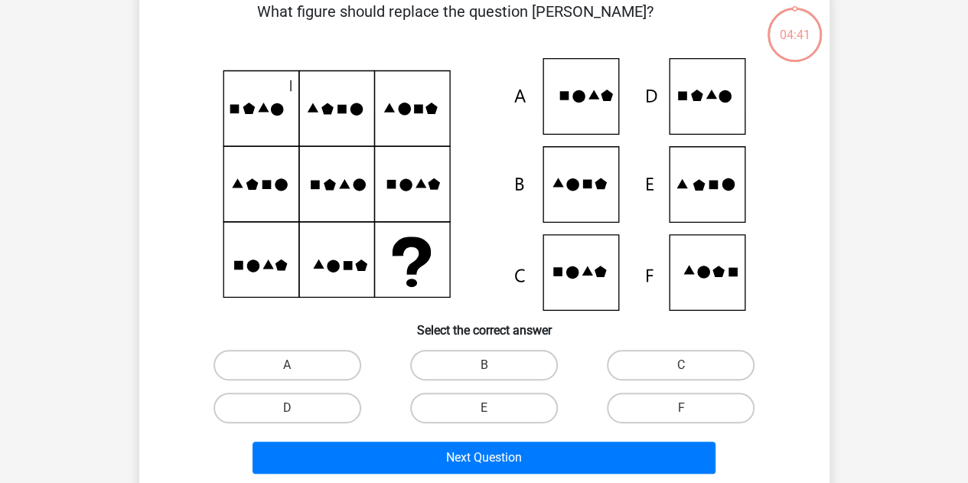
scroll to position [70, 0]
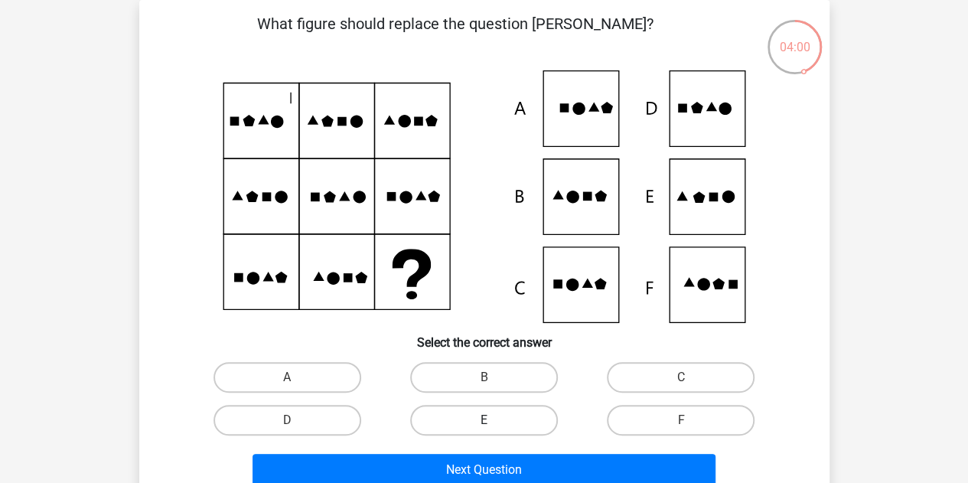
click at [519, 421] on label "E" at bounding box center [484, 420] width 148 height 31
click at [494, 421] on input "E" at bounding box center [489, 425] width 10 height 10
radio input "true"
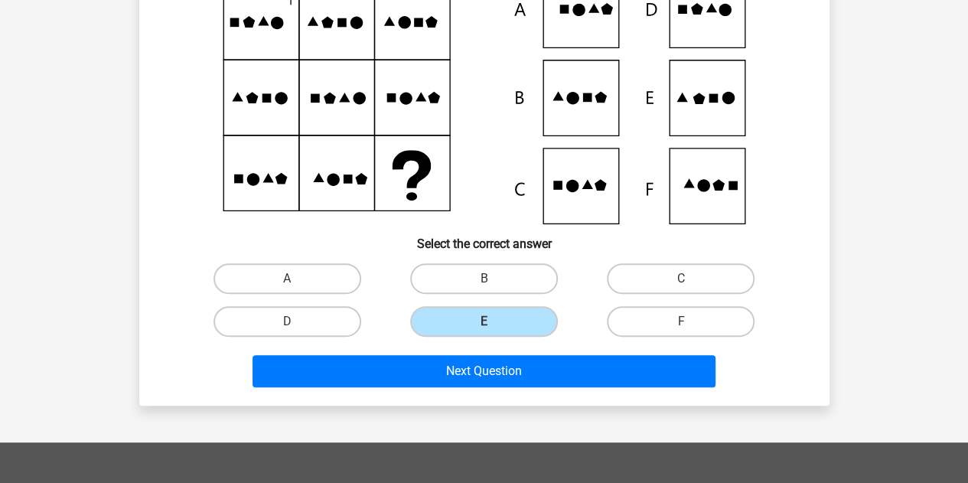
scroll to position [170, 0]
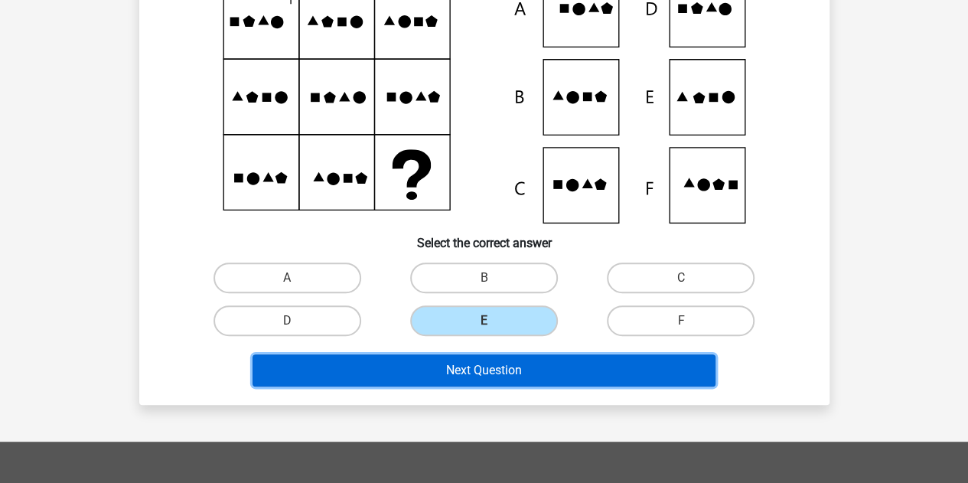
click at [537, 362] on button "Next Question" at bounding box center [484, 370] width 463 height 32
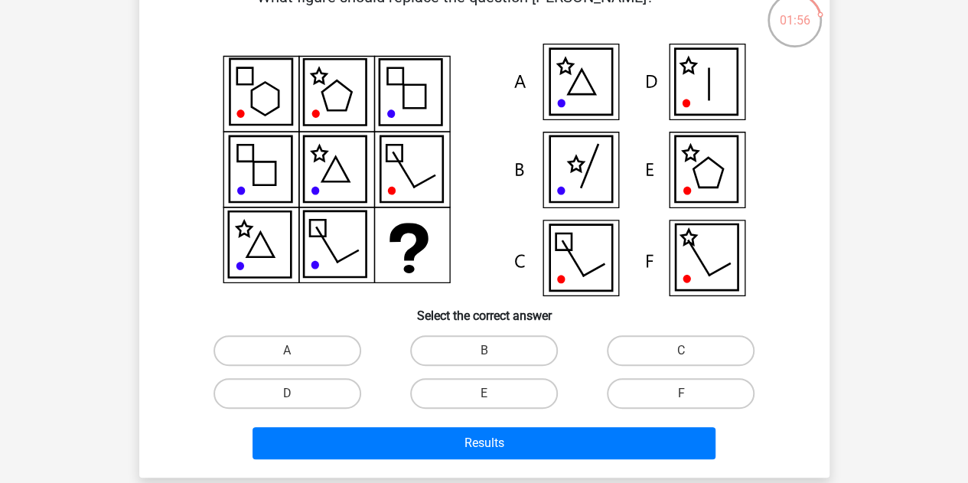
scroll to position [104, 0]
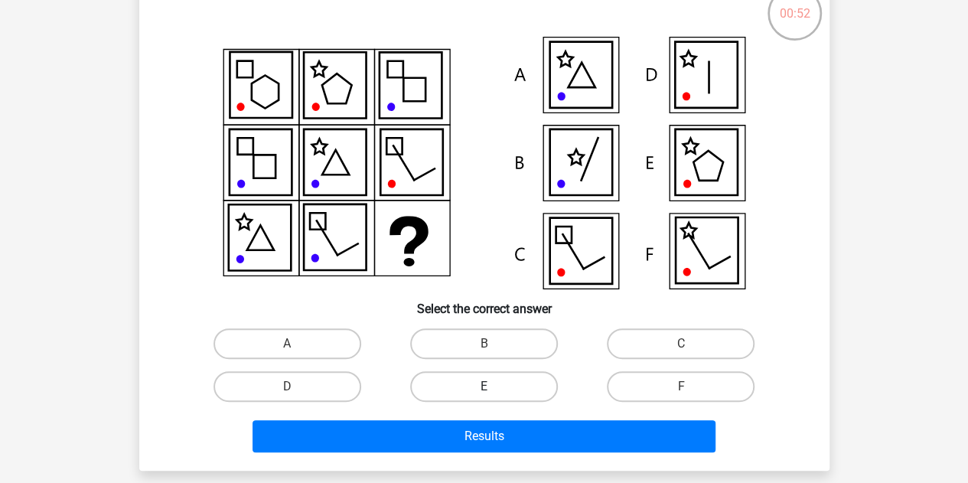
click at [543, 387] on label "E" at bounding box center [484, 386] width 148 height 31
click at [494, 387] on input "E" at bounding box center [489, 392] width 10 height 10
radio input "true"
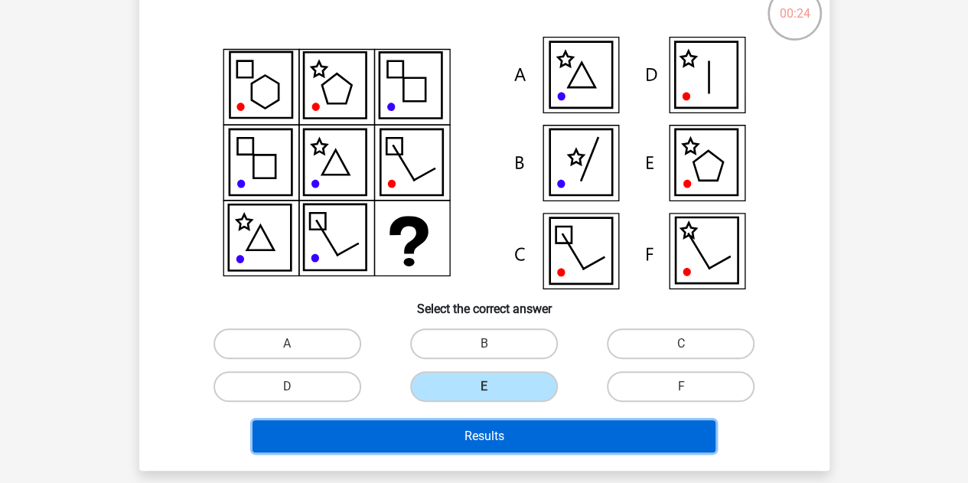
click at [496, 423] on button "Results" at bounding box center [484, 436] width 463 height 32
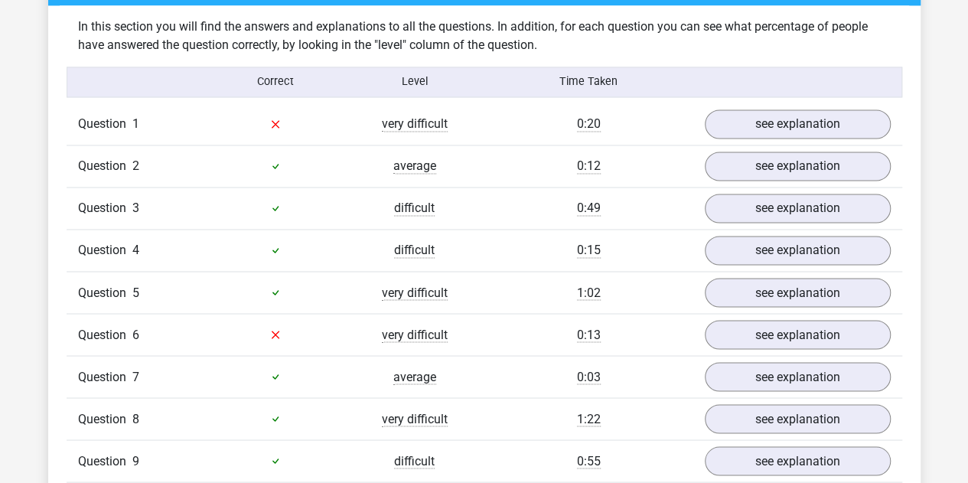
scroll to position [1186, 0]
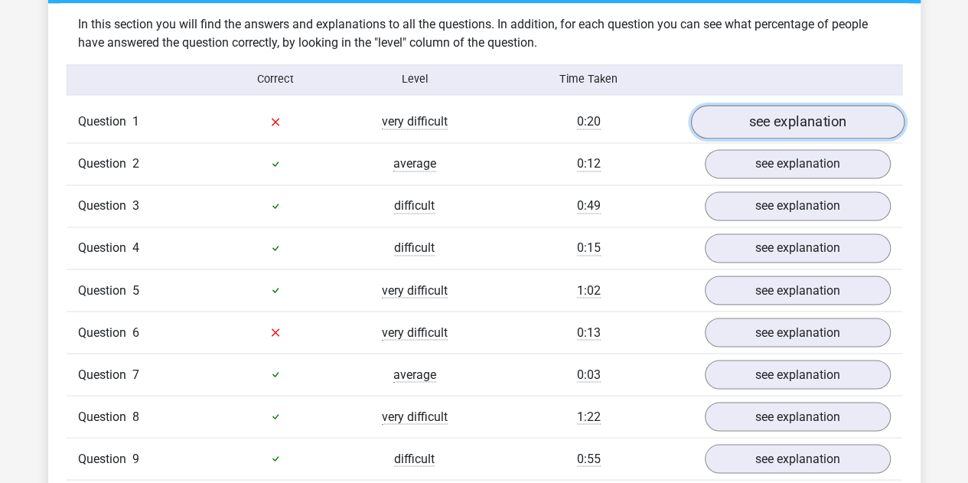
click at [767, 124] on link "see explanation" at bounding box center [797, 122] width 214 height 34
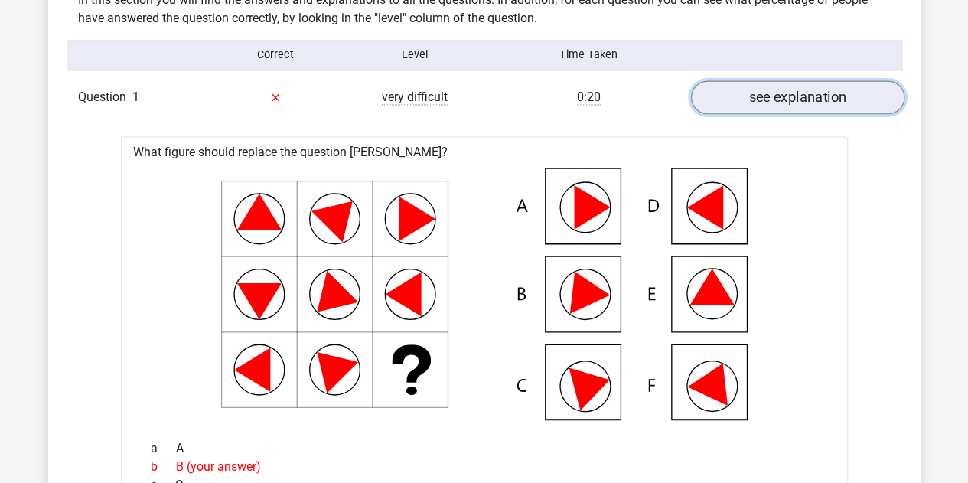
scroll to position [1212, 0]
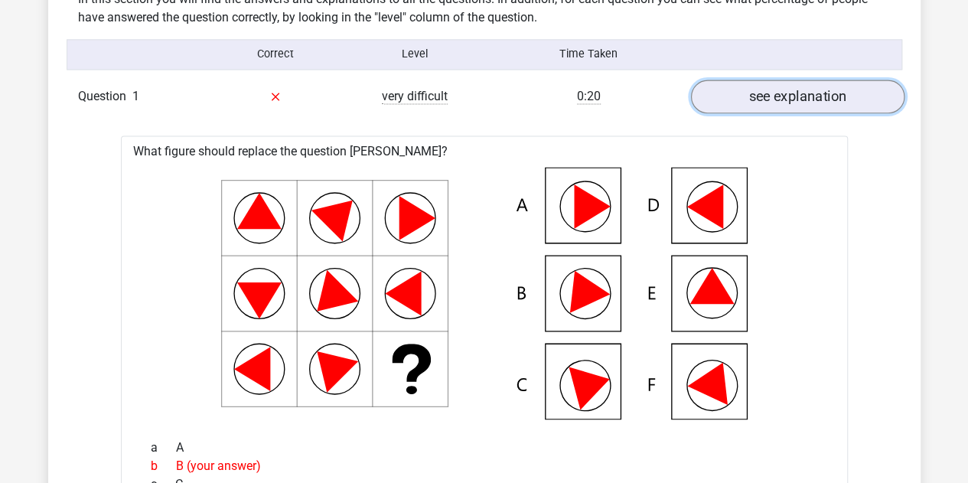
click at [758, 105] on link "see explanation" at bounding box center [797, 97] width 214 height 34
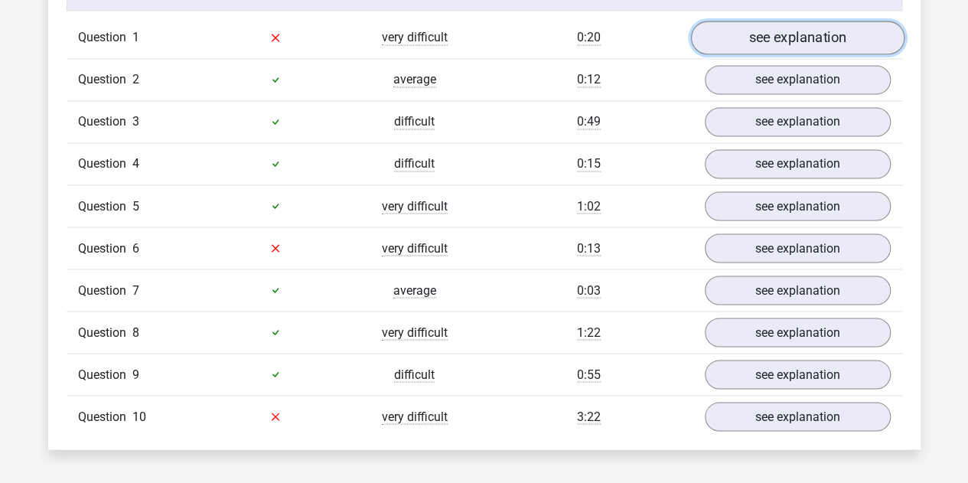
scroll to position [1271, 0]
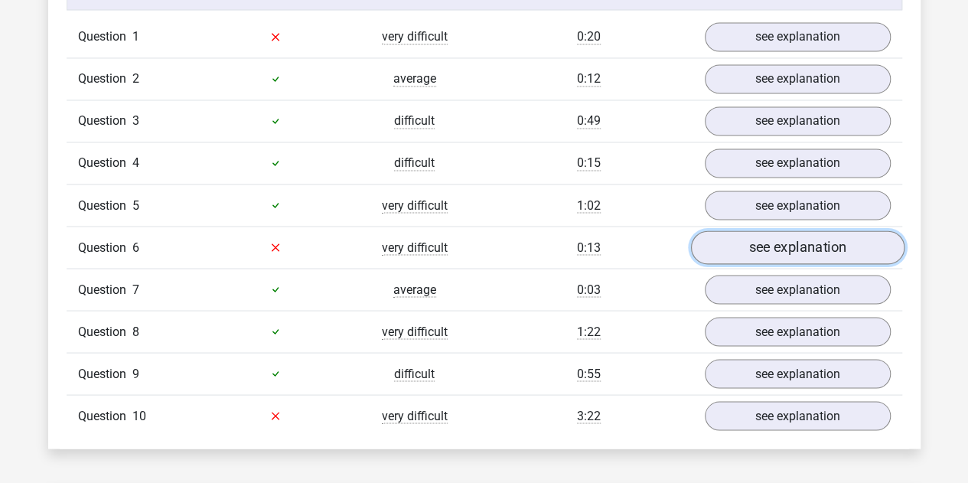
click at [783, 246] on link "see explanation" at bounding box center [797, 247] width 214 height 34
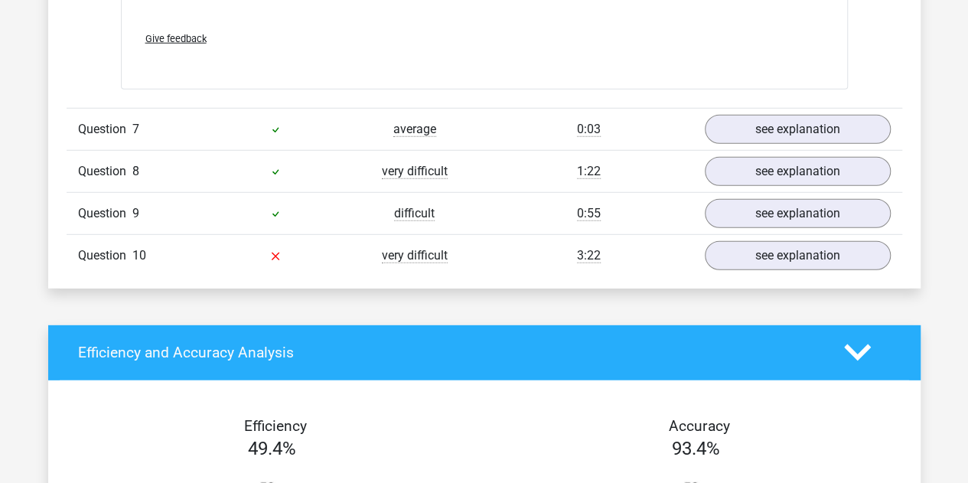
scroll to position [2065, 0]
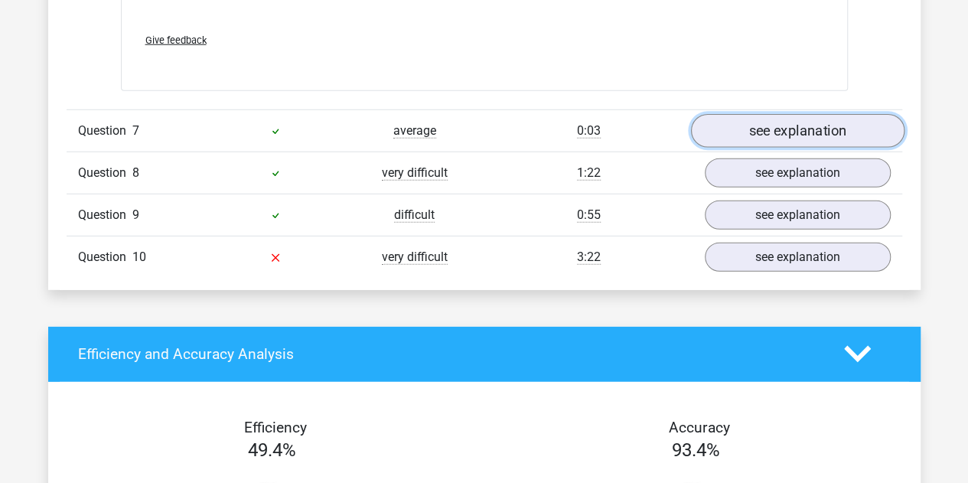
click at [744, 127] on link "see explanation" at bounding box center [797, 131] width 214 height 34
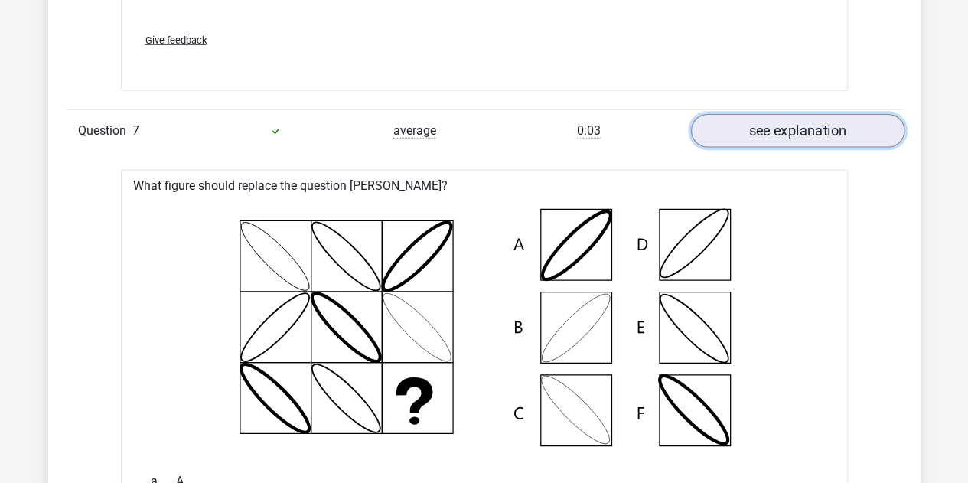
scroll to position [2105, 0]
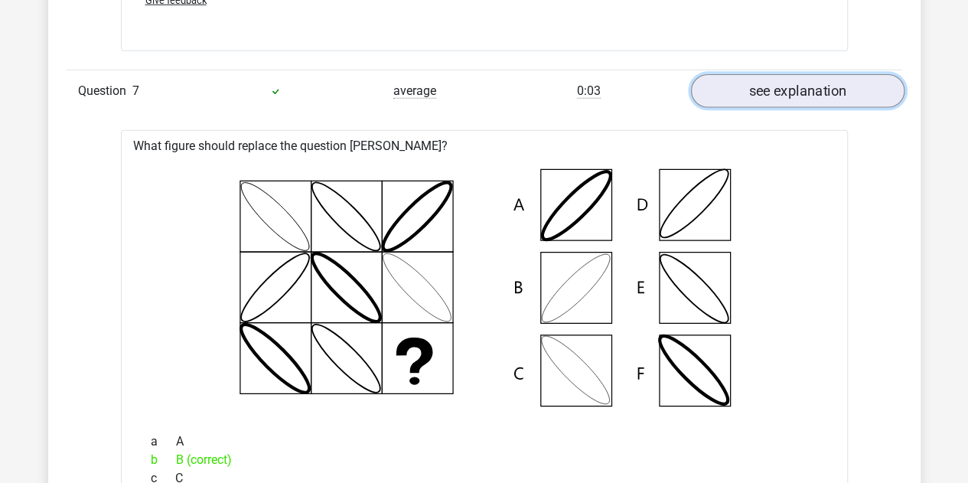
click at [748, 94] on link "see explanation" at bounding box center [797, 91] width 214 height 34
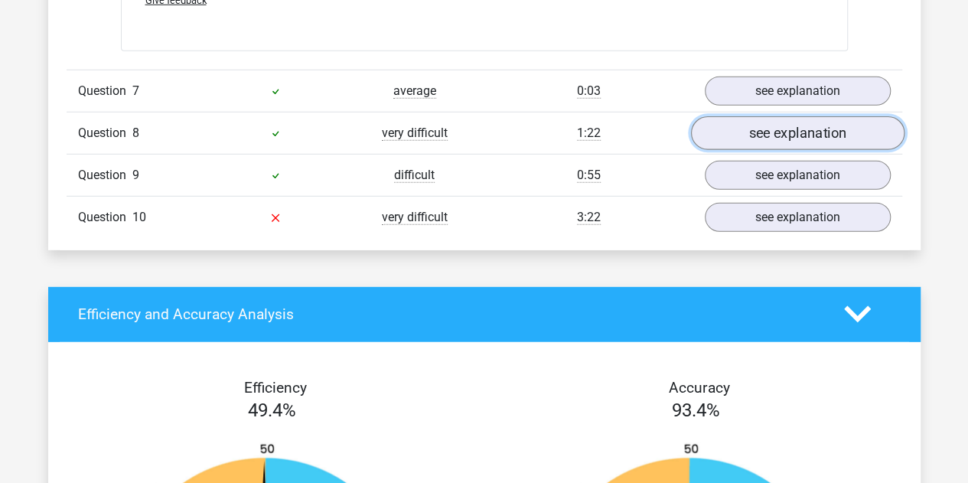
click at [733, 122] on link "see explanation" at bounding box center [797, 133] width 214 height 34
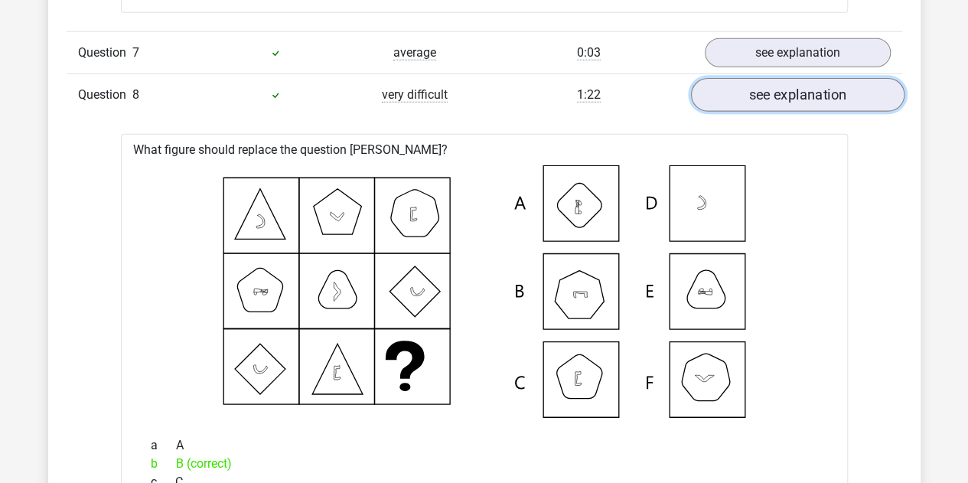
scroll to position [2144, 0]
click at [745, 83] on link "see explanation" at bounding box center [797, 94] width 214 height 34
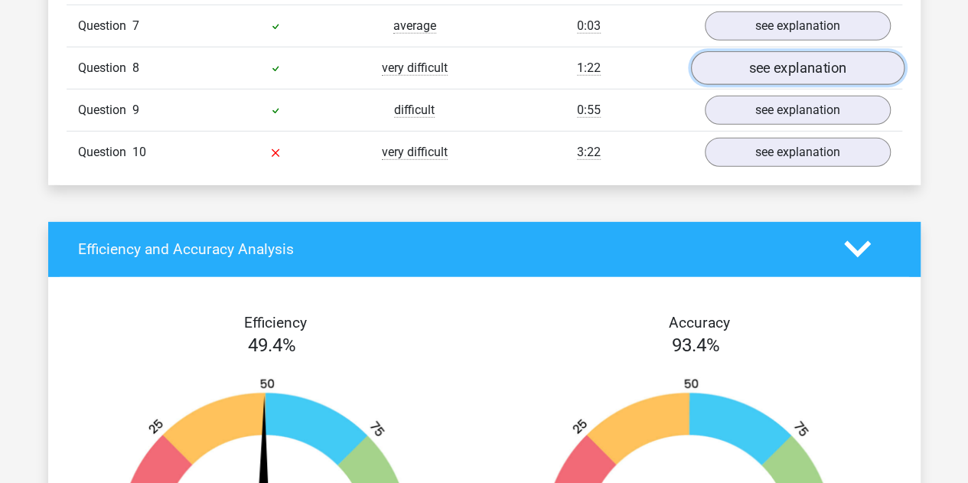
scroll to position [2171, 0]
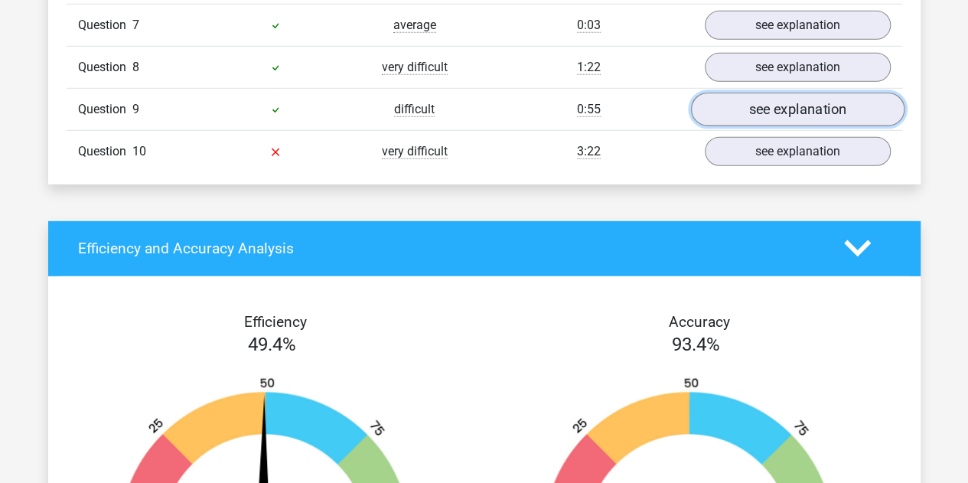
click at [739, 106] on link "see explanation" at bounding box center [797, 110] width 214 height 34
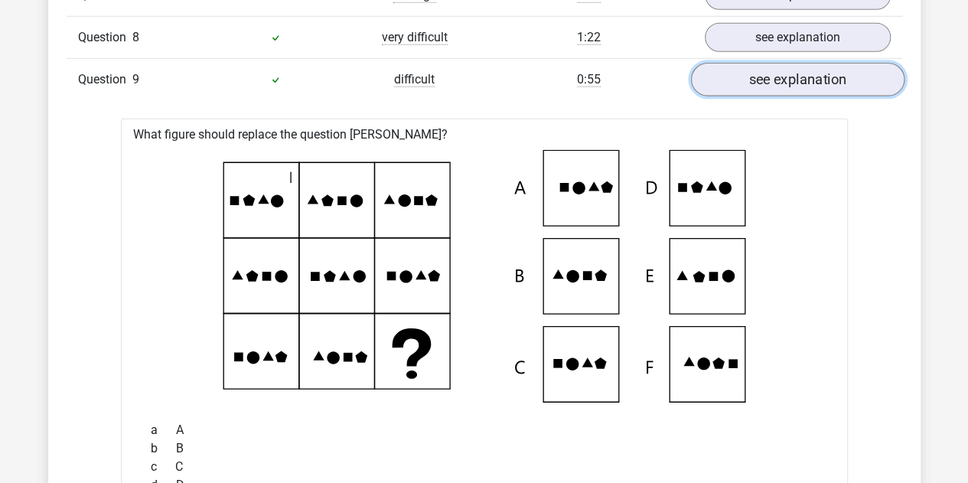
scroll to position [2202, 0]
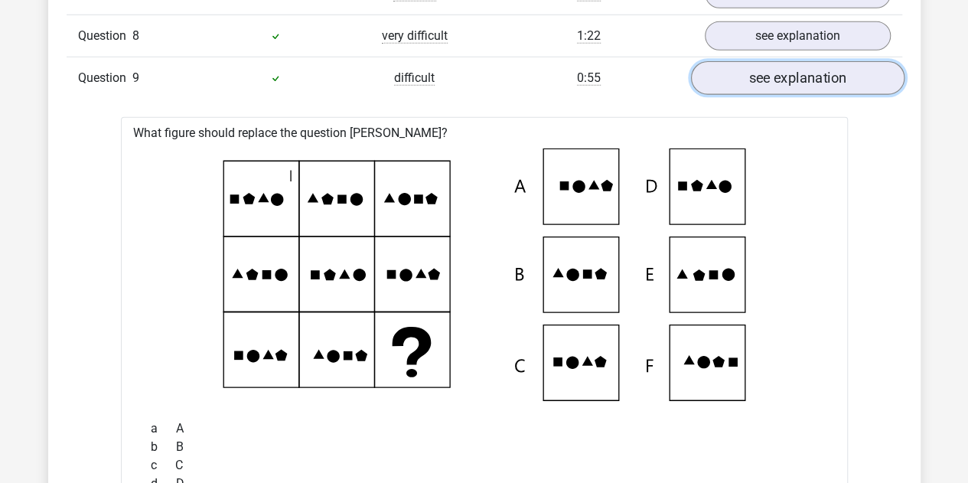
click at [747, 74] on link "see explanation" at bounding box center [797, 78] width 214 height 34
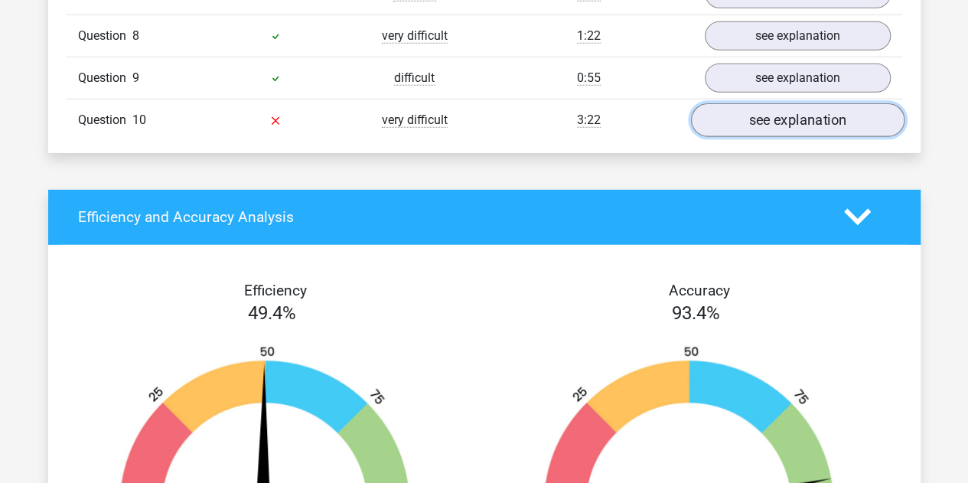
click at [730, 118] on link "see explanation" at bounding box center [797, 120] width 214 height 34
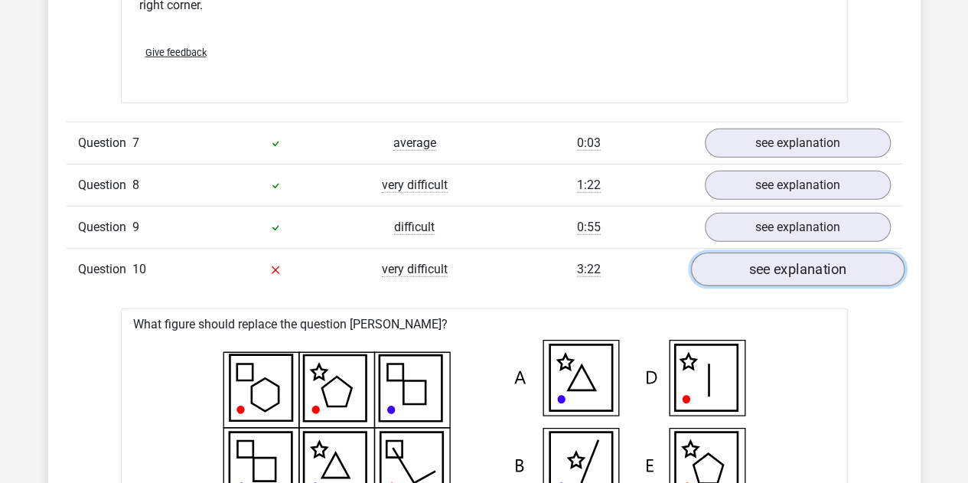
scroll to position [2057, 0]
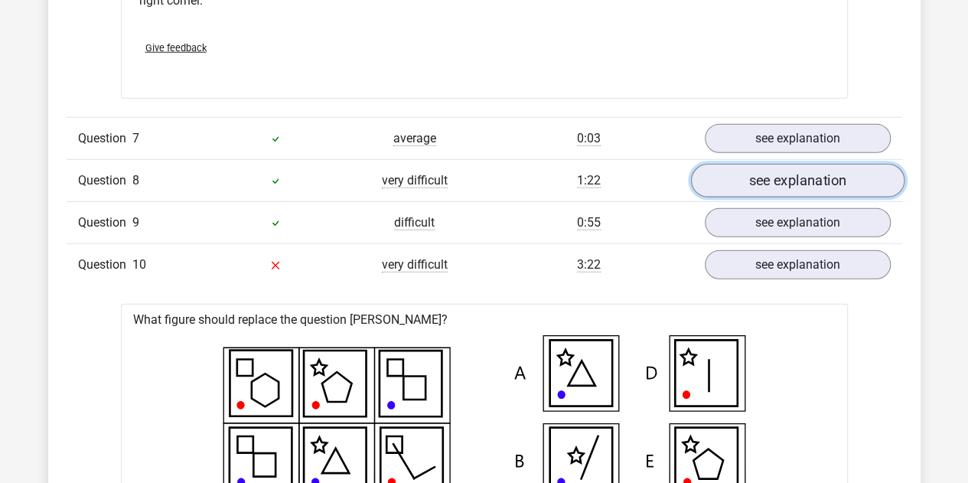
click at [732, 168] on link "see explanation" at bounding box center [797, 181] width 214 height 34
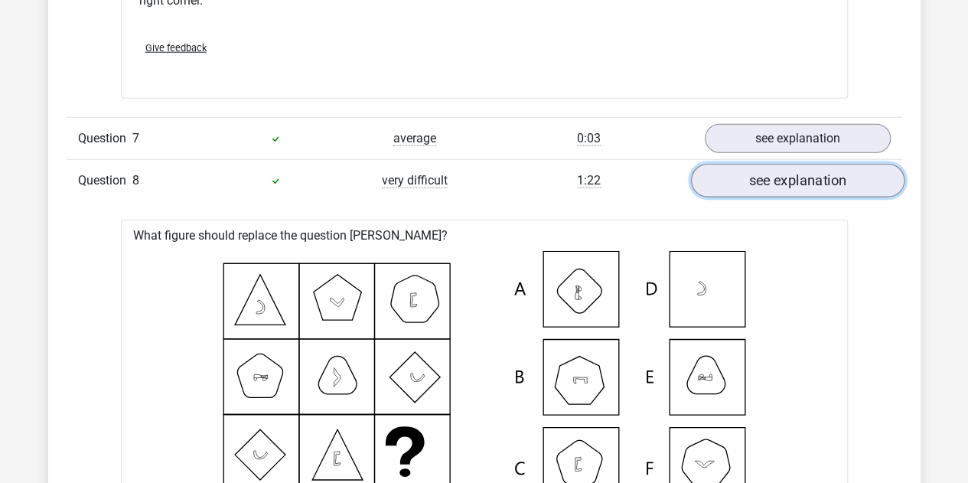
click at [732, 169] on link "see explanation" at bounding box center [797, 181] width 214 height 34
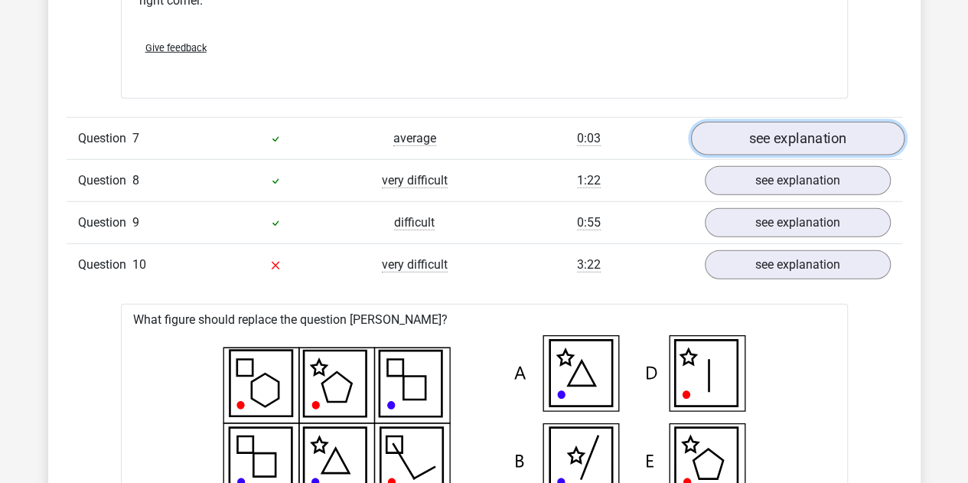
click at [742, 140] on link "see explanation" at bounding box center [797, 139] width 214 height 34
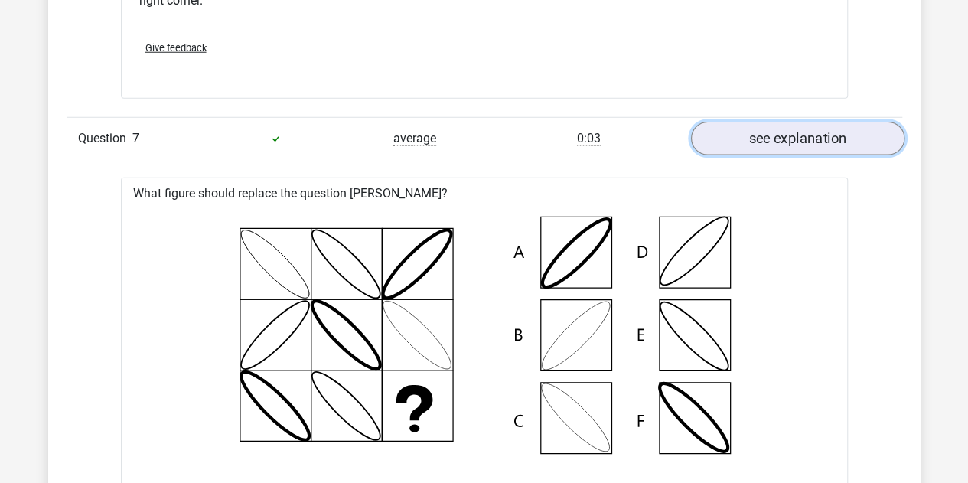
click at [742, 140] on link "see explanation" at bounding box center [797, 139] width 214 height 34
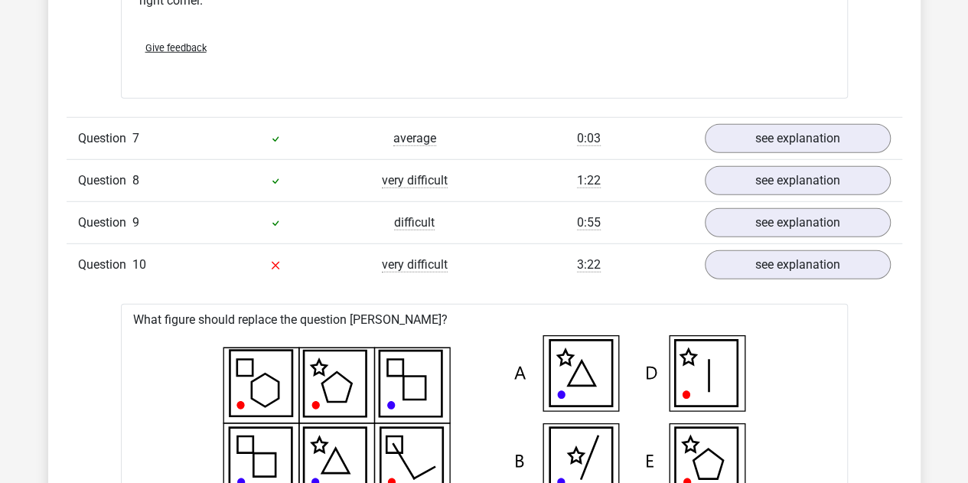
click at [623, 214] on div "0:55" at bounding box center [588, 223] width 209 height 18
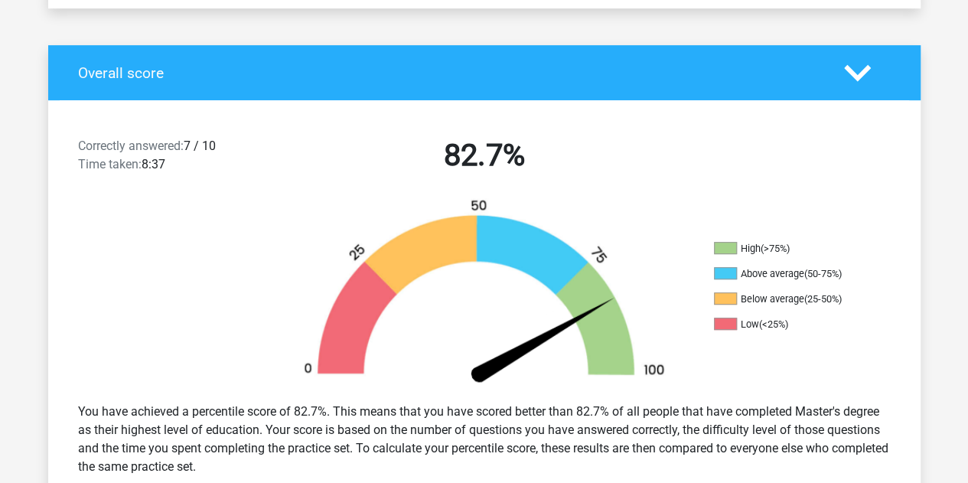
scroll to position [288, 0]
